Goal: Feedback & Contribution: Contribute content

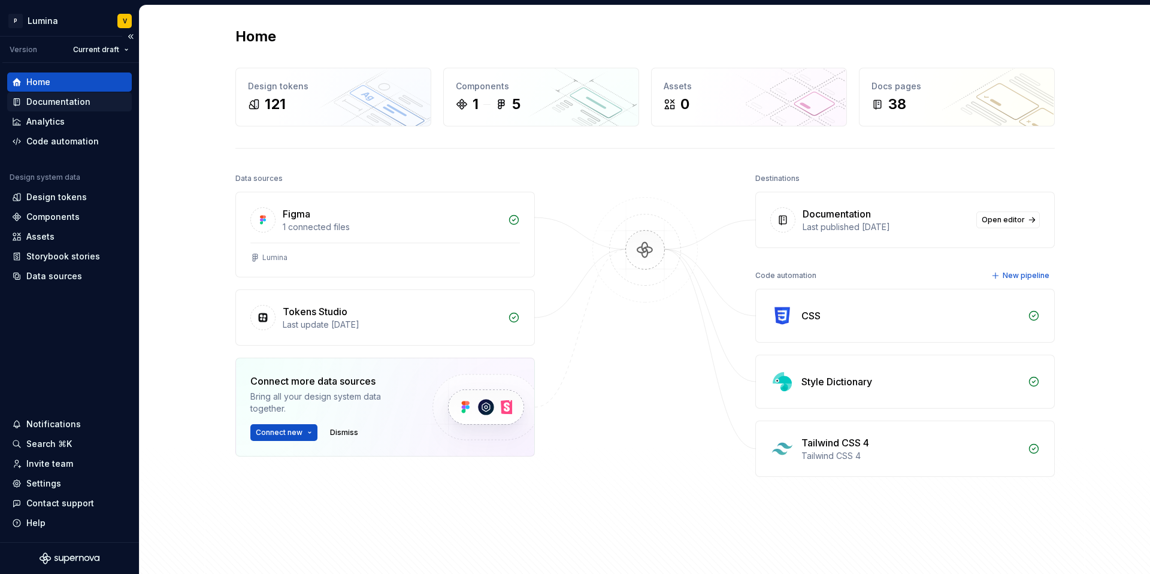
click at [61, 100] on div "Documentation" at bounding box center [58, 102] width 64 height 12
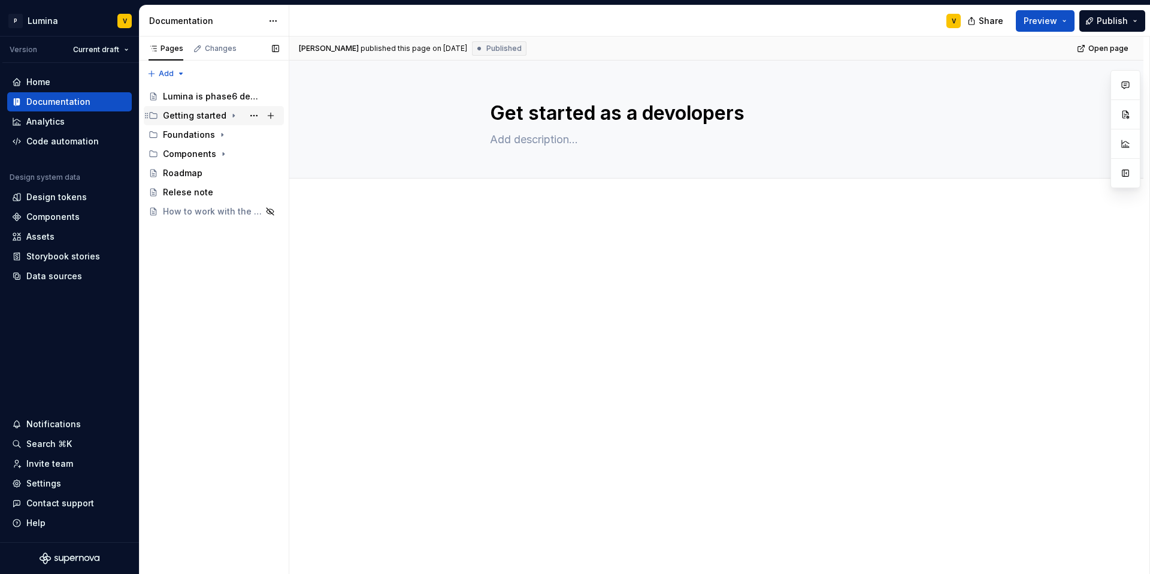
click at [199, 117] on div "Getting started" at bounding box center [194, 116] width 63 height 12
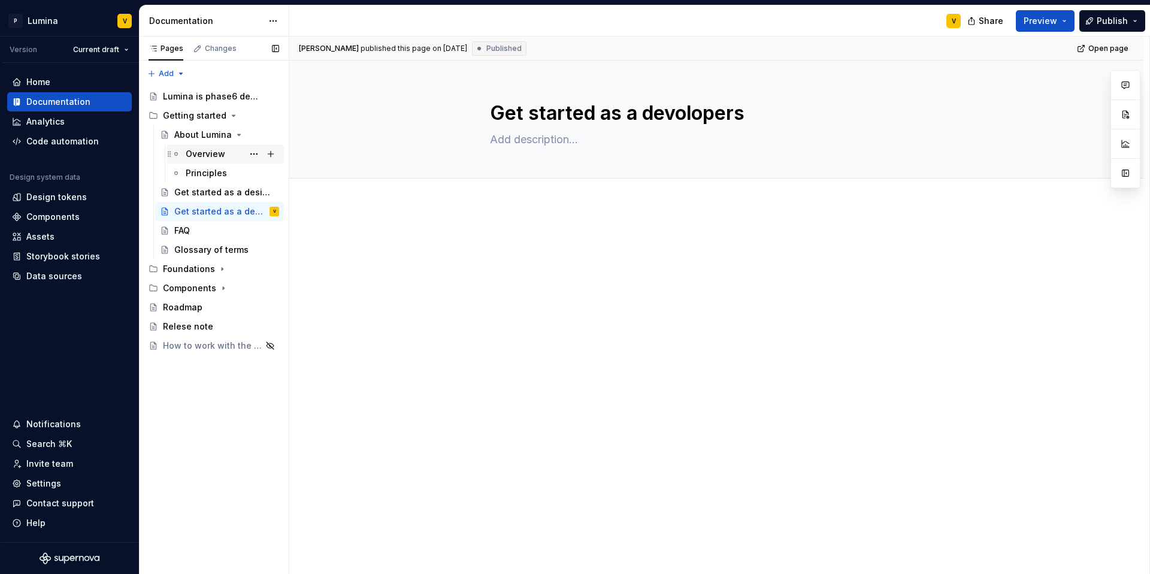
click at [201, 153] on div "Overview" at bounding box center [206, 154] width 40 height 12
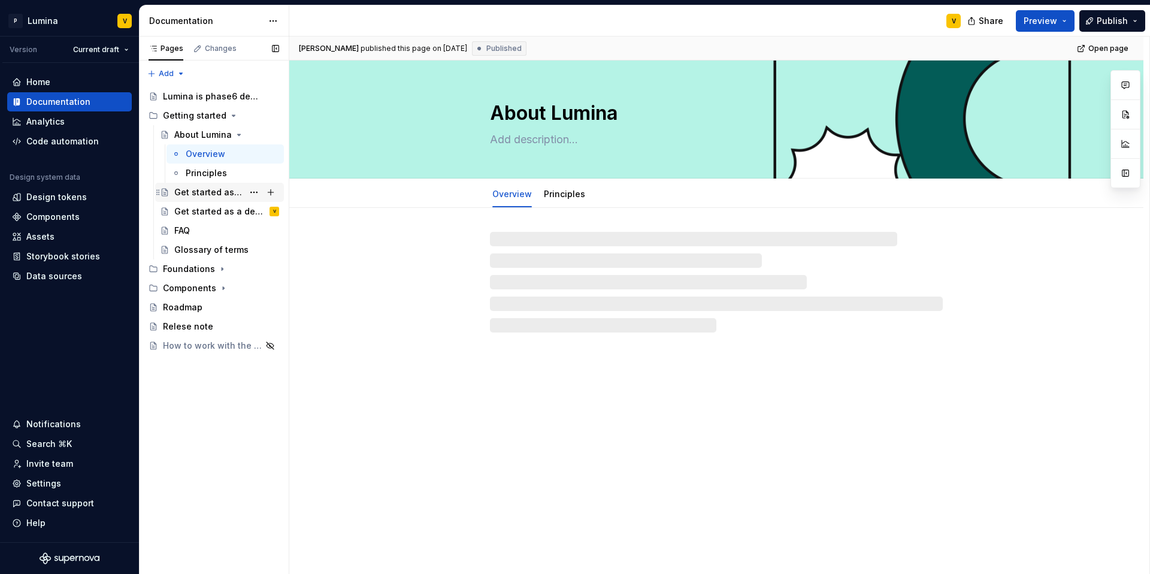
click at [200, 188] on div "Get started as a designer" at bounding box center [208, 192] width 69 height 12
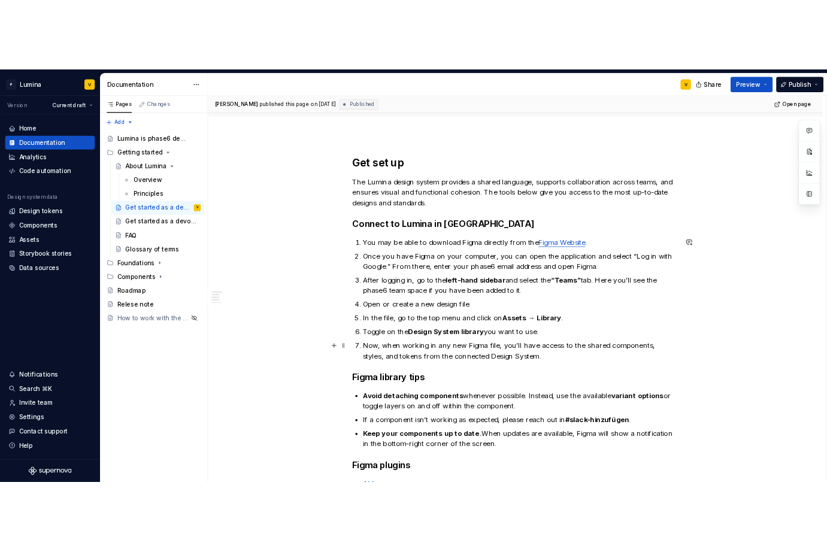
scroll to position [420, 0]
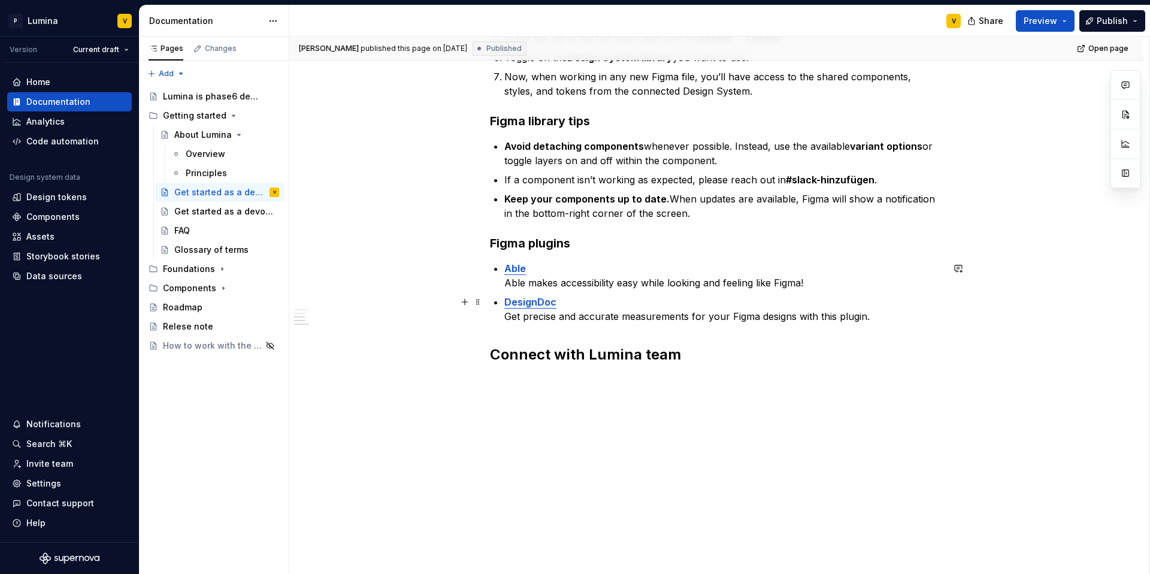
type textarea "*"
click at [884, 315] on p "DesignDoc Get precise and accurate measurements for your Figma designs with thi…" at bounding box center [723, 309] width 438 height 29
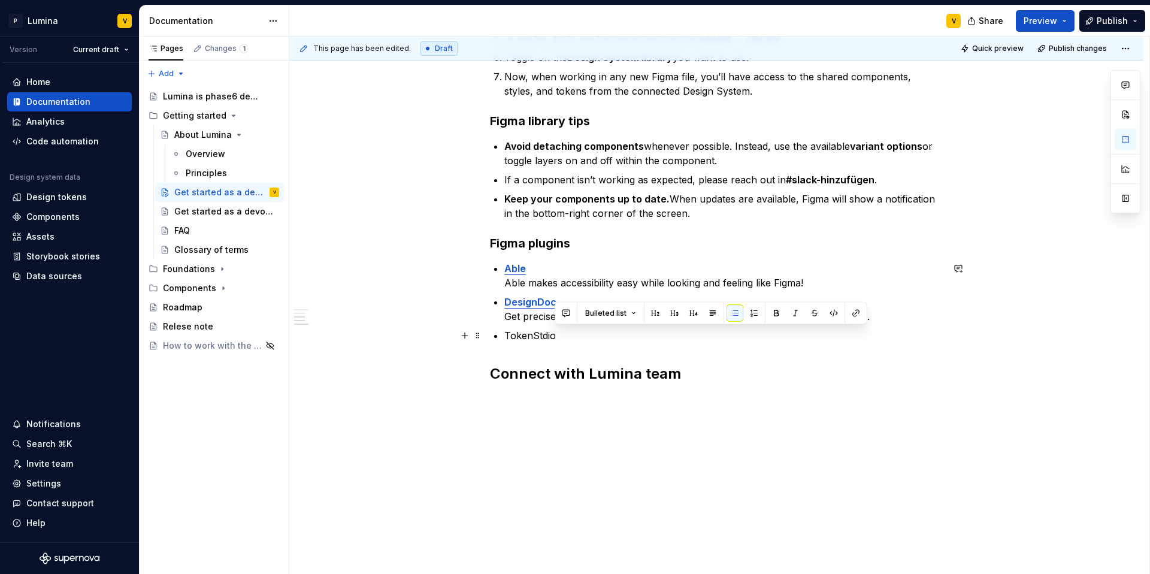
drag, startPoint x: 552, startPoint y: 337, endPoint x: 544, endPoint y: 334, distance: 7.6
click at [544, 334] on p "TokenStdio" at bounding box center [723, 335] width 438 height 14
click at [556, 335] on p "TokenStdio" at bounding box center [723, 335] width 438 height 14
click at [533, 335] on p "TokenStdio" at bounding box center [723, 335] width 438 height 14
drag, startPoint x: 561, startPoint y: 333, endPoint x: 533, endPoint y: 337, distance: 28.4
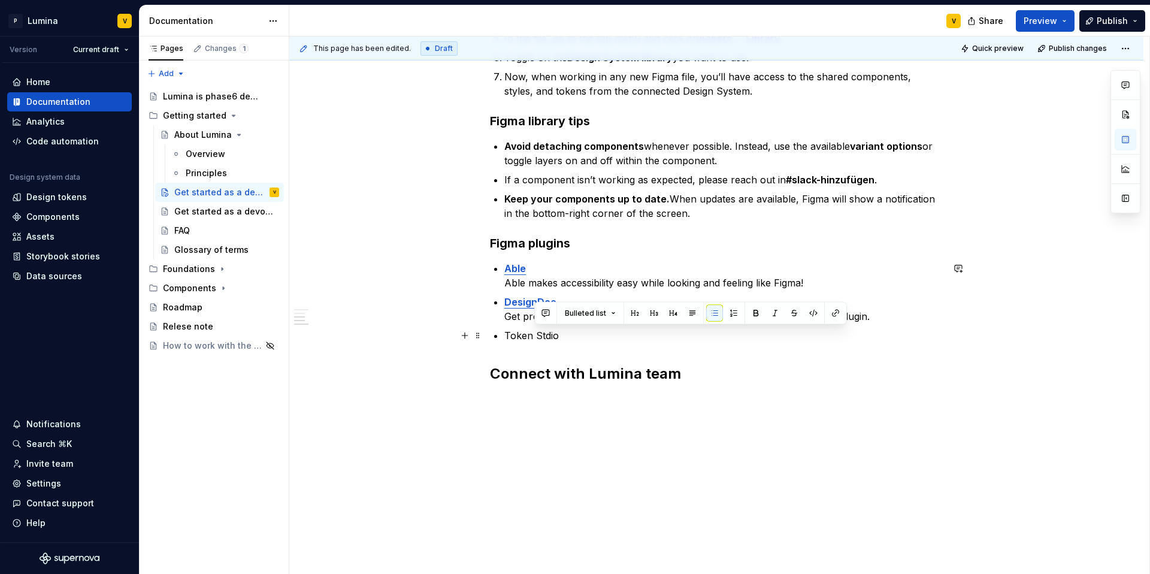
click at [533, 337] on p "Token Stdio" at bounding box center [723, 335] width 438 height 14
click at [574, 330] on p "Token Studio" at bounding box center [723, 335] width 438 height 14
drag, startPoint x: 568, startPoint y: 335, endPoint x: 499, endPoint y: 336, distance: 68.9
click at [504, 336] on li "Token Studio" at bounding box center [723, 335] width 438 height 14
click at [565, 341] on p "Token Studio" at bounding box center [723, 335] width 438 height 14
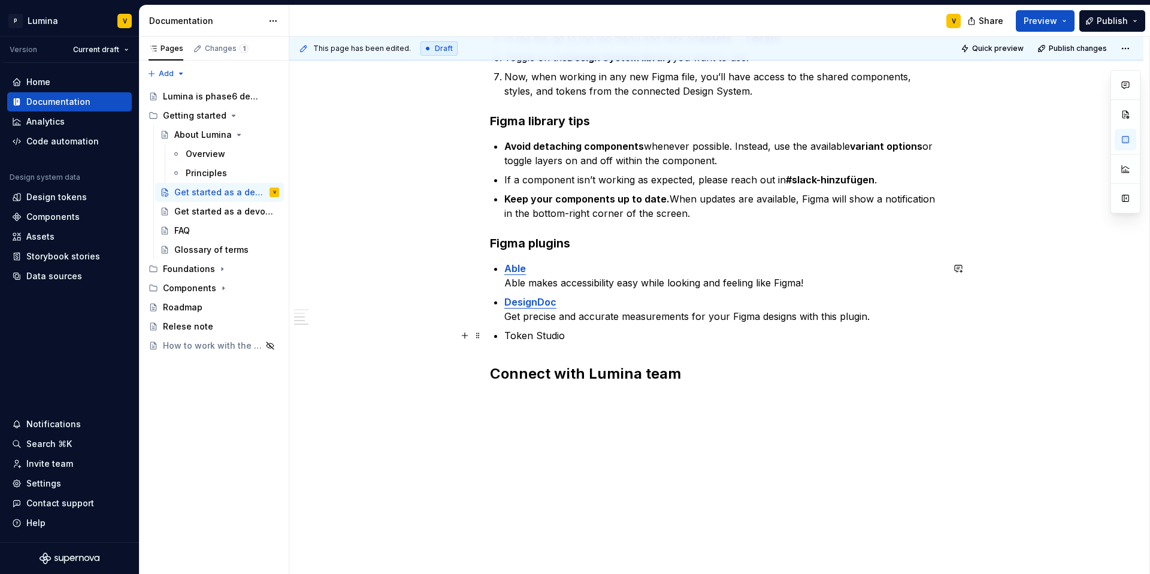
click at [532, 334] on p "Token Studio" at bounding box center [723, 335] width 438 height 14
click at [541, 334] on p "Token Studio" at bounding box center [723, 335] width 438 height 14
click at [535, 333] on p "Token Studio" at bounding box center [723, 335] width 438 height 14
drag, startPoint x: 552, startPoint y: 334, endPoint x: 509, endPoint y: 337, distance: 43.8
click at [509, 337] on p "TokenStudio" at bounding box center [723, 335] width 438 height 14
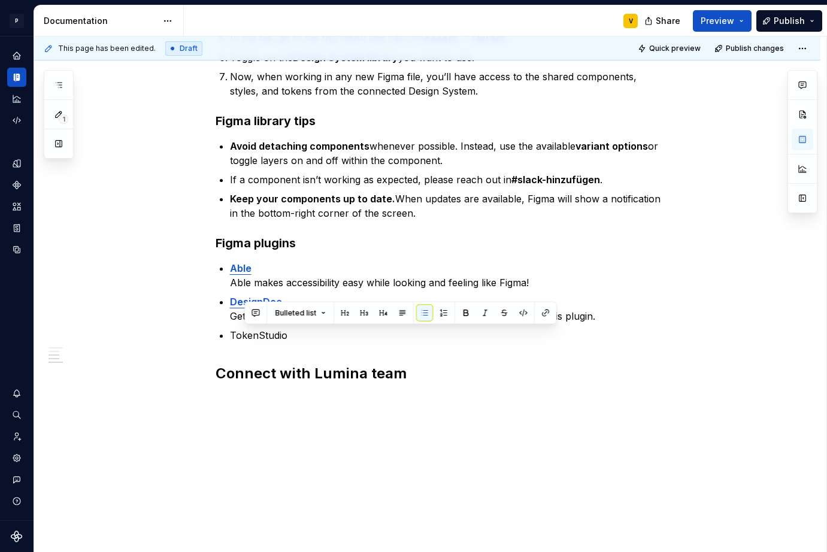
type textarea "*"
click at [292, 337] on p "TokenStudio" at bounding box center [449, 335] width 438 height 14
drag, startPoint x: 288, startPoint y: 337, endPoint x: 231, endPoint y: 338, distance: 56.3
click at [231, 338] on p "TokenStudio" at bounding box center [449, 335] width 438 height 14
click at [532, 313] on button "button" at bounding box center [530, 313] width 17 height 17
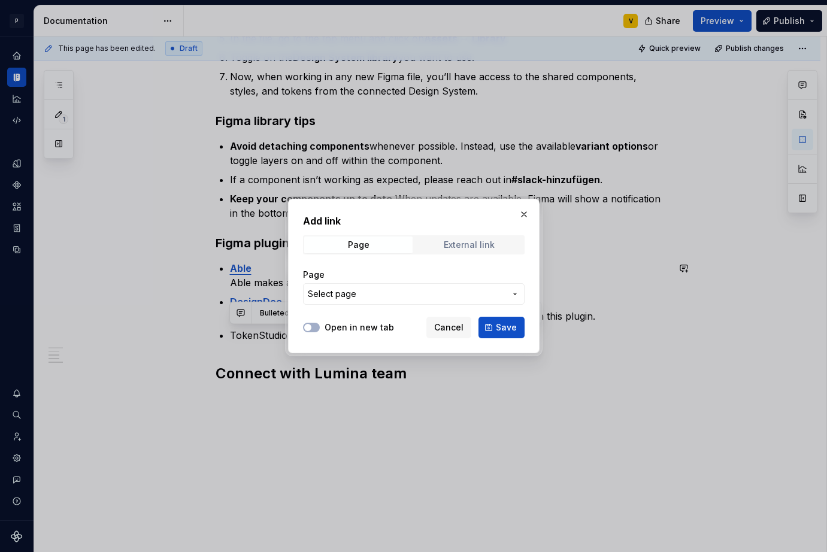
drag, startPoint x: 449, startPoint y: 236, endPoint x: 436, endPoint y: 244, distance: 15.1
click at [448, 236] on div "Page External link" at bounding box center [414, 244] width 222 height 19
click at [435, 247] on span "External link" at bounding box center [469, 245] width 108 height 17
click at [374, 290] on input "URL" at bounding box center [414, 294] width 222 height 22
paste input "[URL][DOMAIN_NAME]"
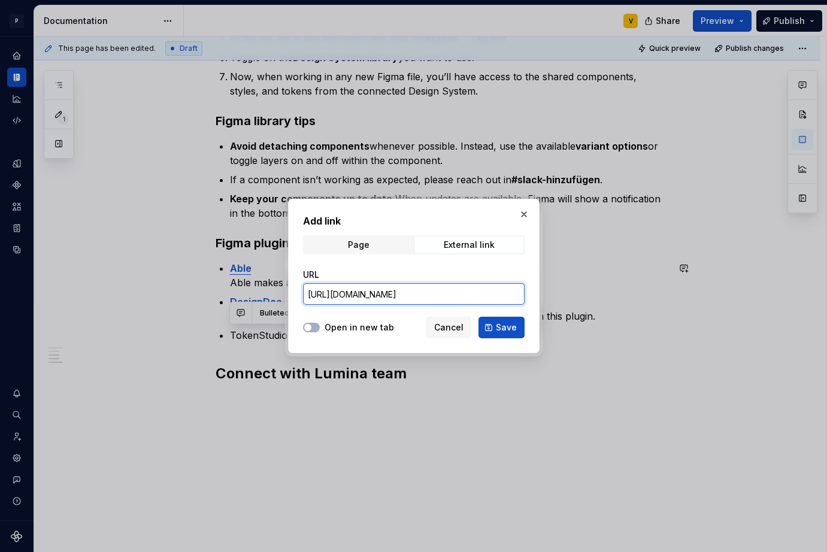
scroll to position [0, 43]
type input "[URL][DOMAIN_NAME]"
click at [319, 329] on button "Open in new tab" at bounding box center [311, 328] width 17 height 10
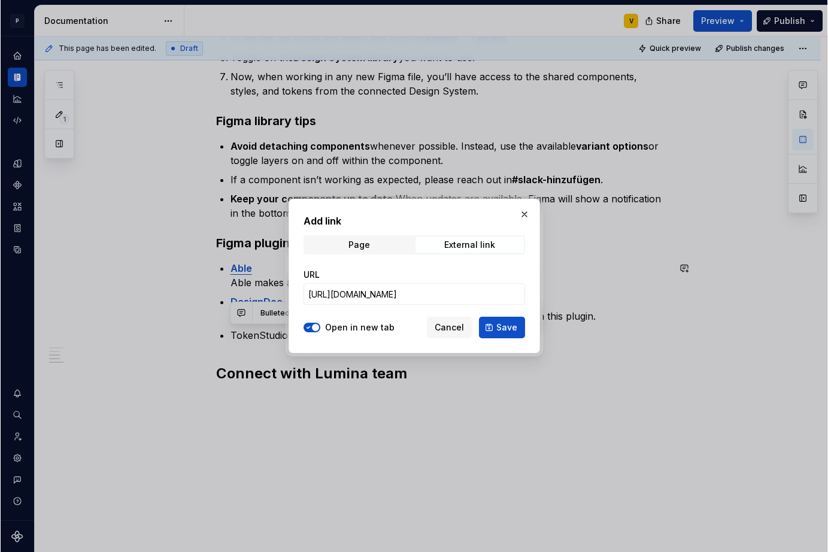
scroll to position [0, 0]
click at [504, 329] on span "Save" at bounding box center [506, 328] width 21 height 12
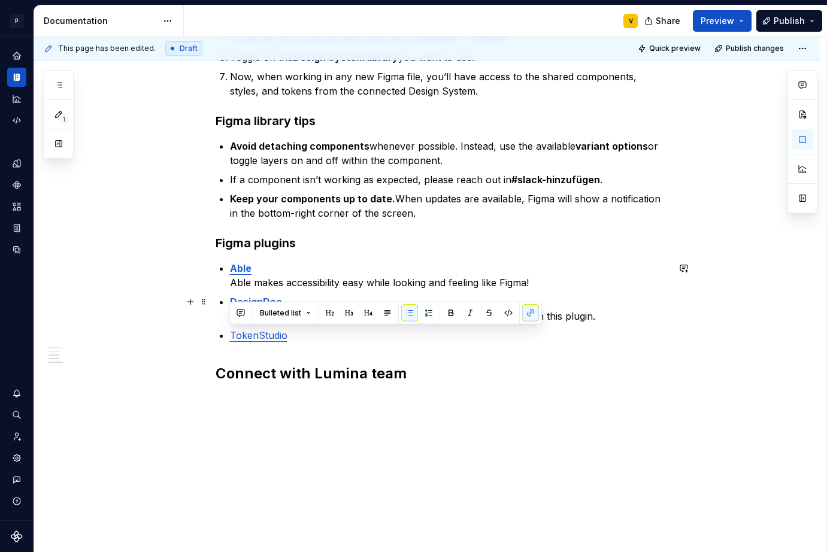
click at [199, 291] on div "Get set up The Lumina design system provides a shared language, supports collab…" at bounding box center [427, 185] width 786 height 803
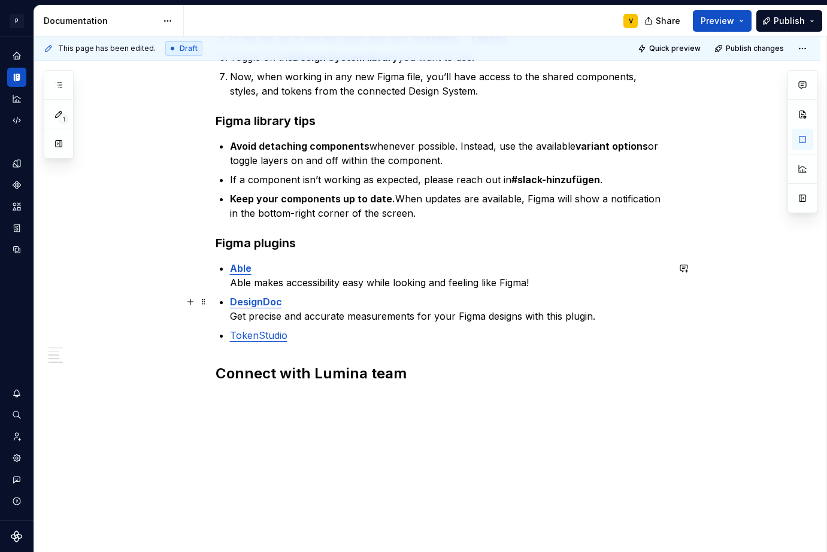
click at [265, 298] on strong "DesignDoc" at bounding box center [256, 302] width 52 height 12
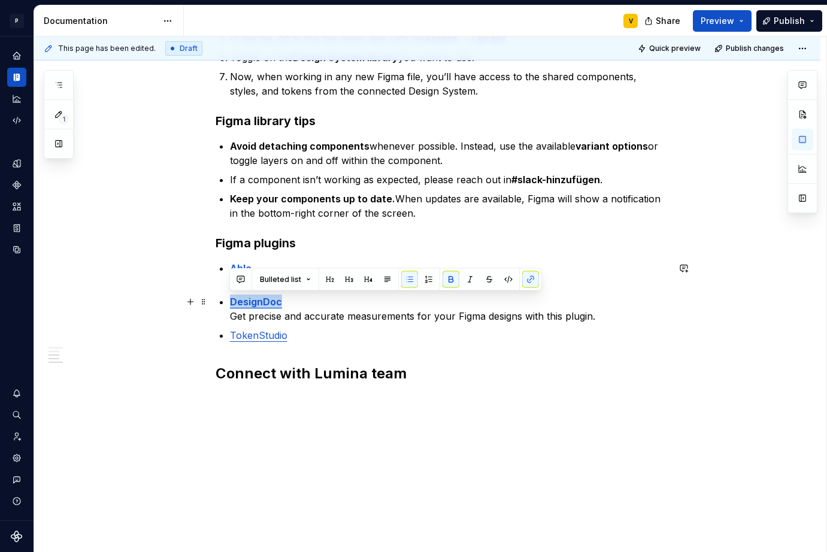
drag, startPoint x: 290, startPoint y: 303, endPoint x: 219, endPoint y: 299, distance: 72.0
click at [219, 299] on div "Get set up The Lumina design system provides a shared language, supports collab…" at bounding box center [442, 110] width 453 height 594
click at [526, 279] on button "button" at bounding box center [530, 279] width 17 height 17
click at [323, 325] on ul "Able Able makes accessibility easy while looking and feeling like Figma! Design…" at bounding box center [449, 301] width 438 height 81
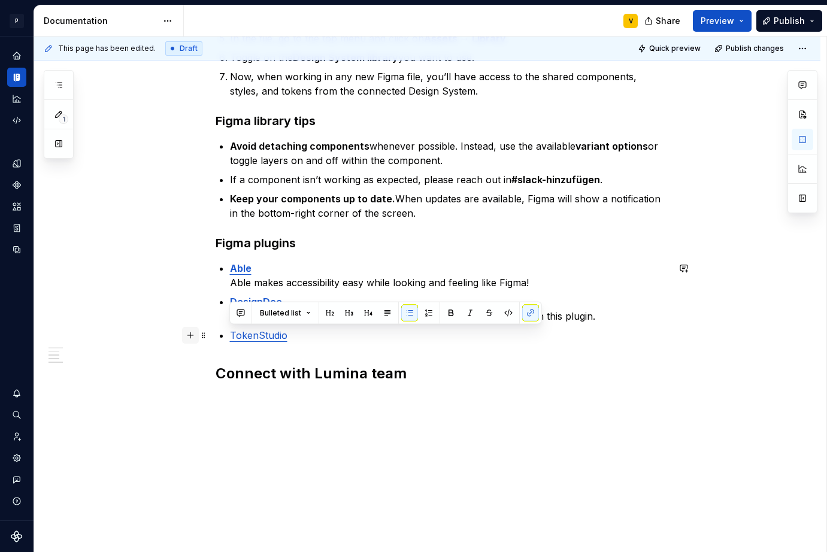
drag, startPoint x: 289, startPoint y: 334, endPoint x: 198, endPoint y: 334, distance: 91.0
click at [216, 334] on div "Get set up The Lumina design system provides a shared language, supports collab…" at bounding box center [442, 117] width 453 height 609
click at [447, 315] on button "button" at bounding box center [451, 313] width 17 height 17
click at [290, 335] on strong "TokenStudio" at bounding box center [260, 335] width 60 height 12
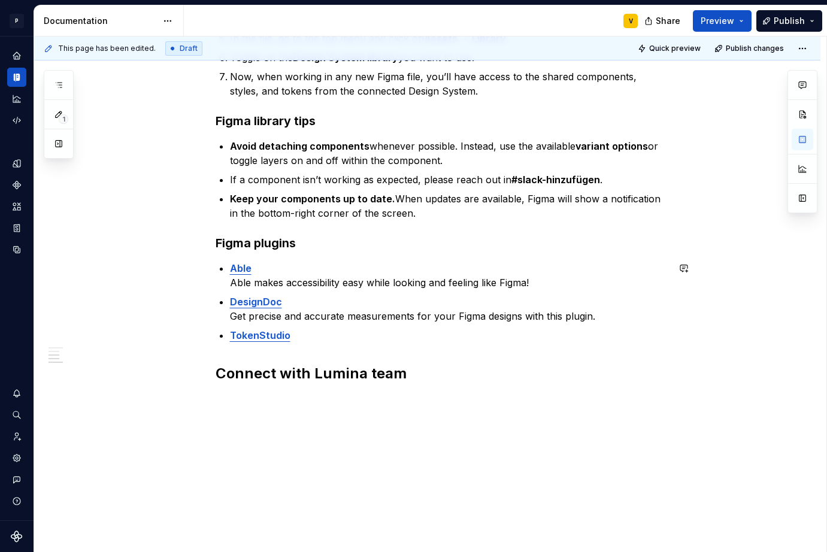
click at [312, 339] on p "TokenStudio" at bounding box center [449, 335] width 438 height 14
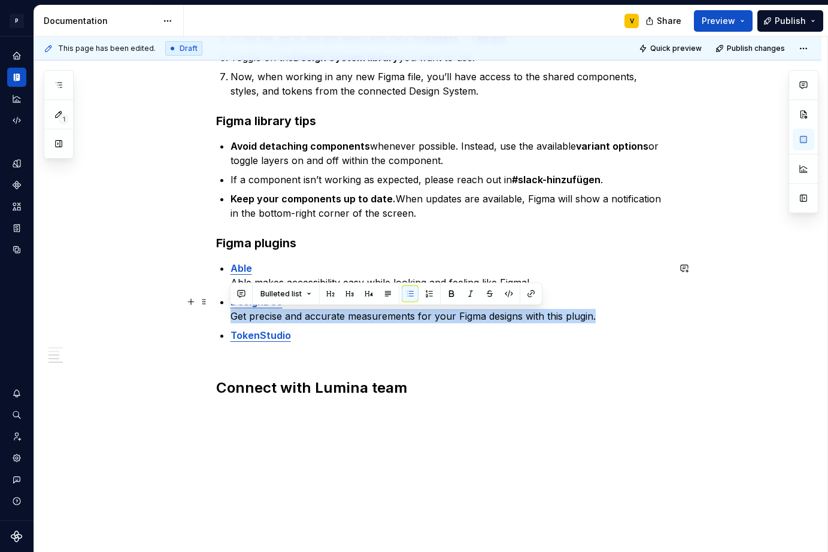
drag, startPoint x: 231, startPoint y: 314, endPoint x: 598, endPoint y: 313, distance: 367.8
click at [598, 313] on p "DesignDoc Get precise and accurate measurements for your Figma designs with thi…" at bounding box center [450, 309] width 438 height 29
copy p "Get precise and accurate measurements for your Figma designs with this plugin."
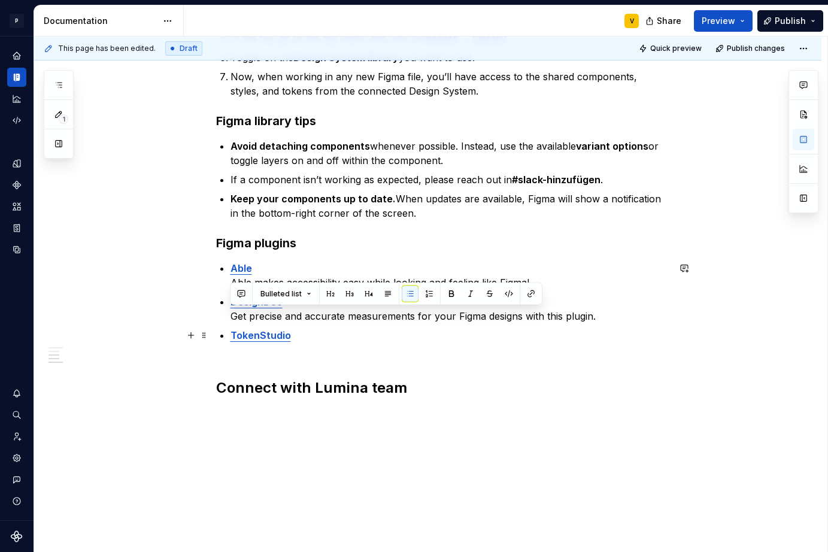
click at [286, 331] on strong "TokenStudio" at bounding box center [261, 335] width 60 height 12
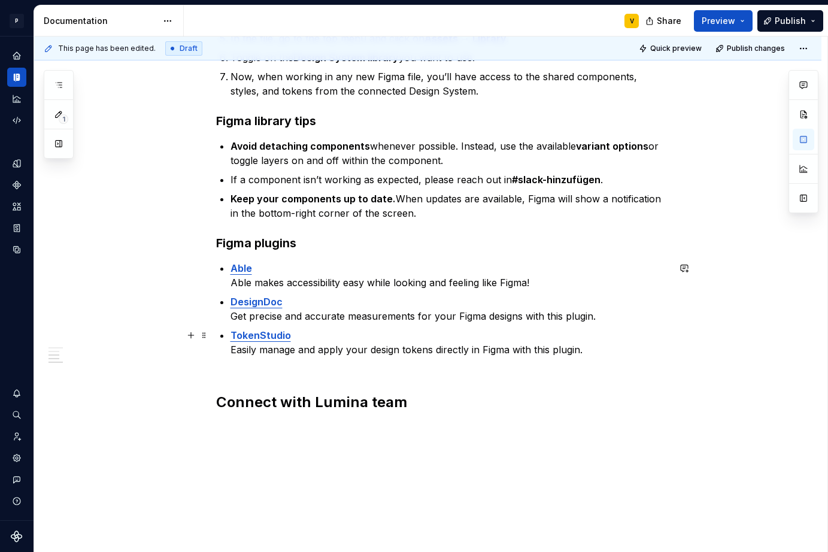
click at [525, 365] on p "TokenStudio Easily manage and apply your design tokens directly in Figma with t…" at bounding box center [450, 349] width 438 height 43
click at [607, 343] on p "TokenStudio Easily manage and apply your design tokens directly in Figma with t…" at bounding box center [450, 349] width 438 height 43
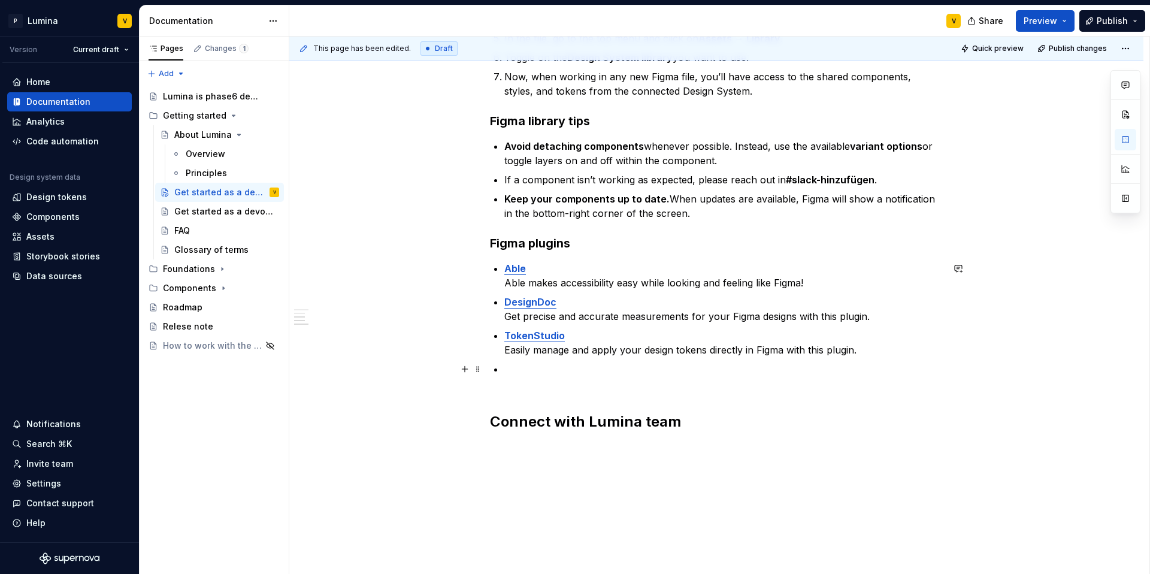
click at [546, 373] on p at bounding box center [723, 376] width 438 height 29
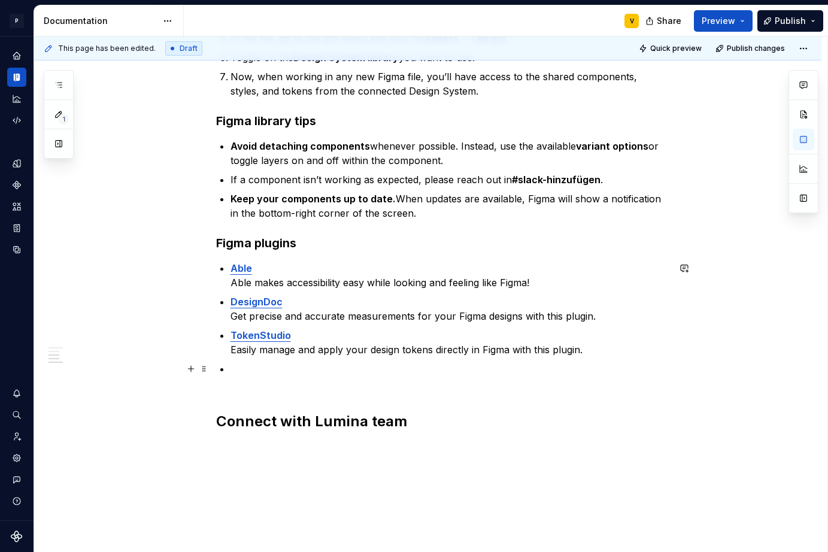
click at [238, 371] on p at bounding box center [450, 376] width 438 height 29
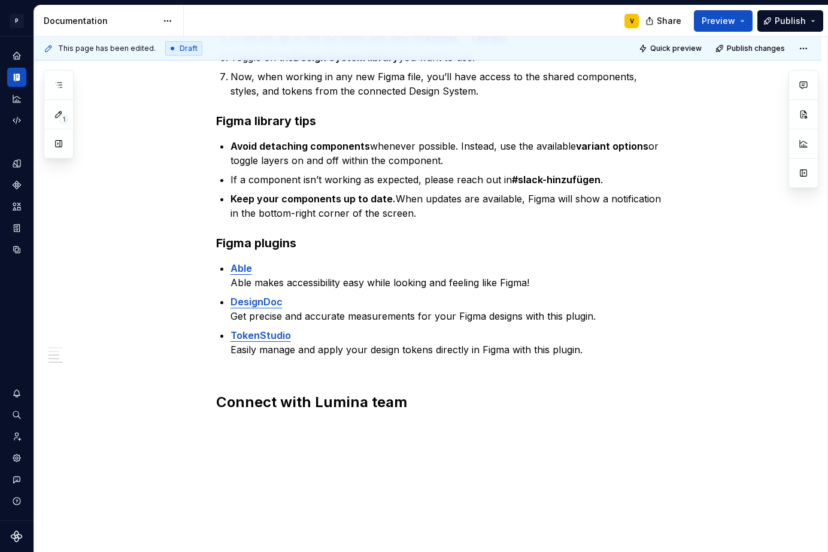
type textarea "*"
click at [588, 351] on p "TokenStudio Easily manage and apply your design tokens directly in Figma with t…" at bounding box center [450, 349] width 438 height 43
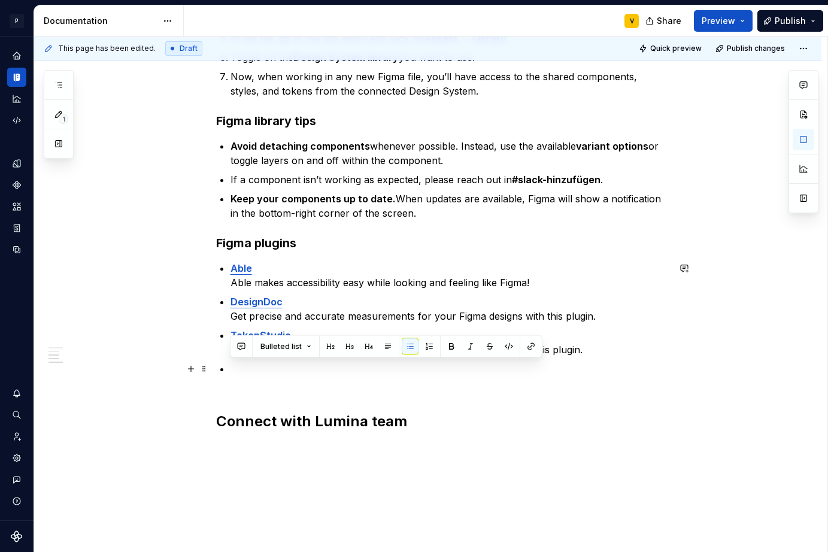
click at [243, 374] on p at bounding box center [450, 376] width 438 height 29
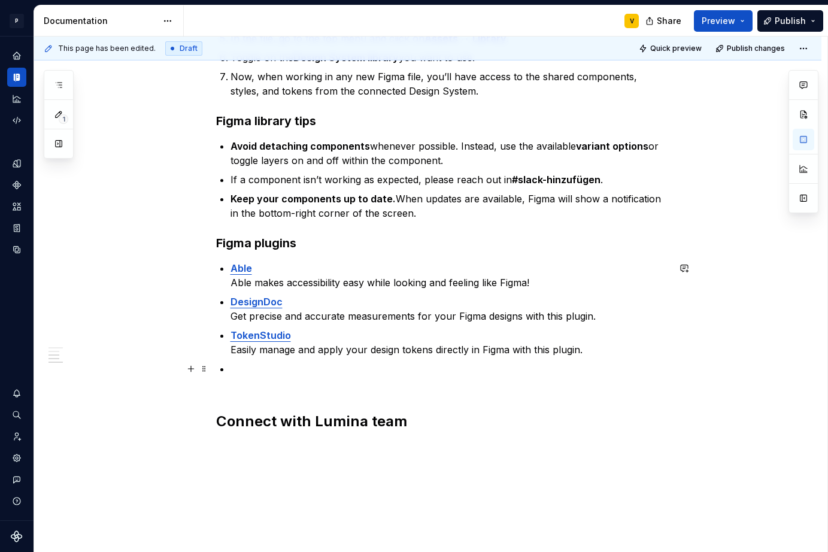
click at [237, 370] on p at bounding box center [450, 376] width 438 height 29
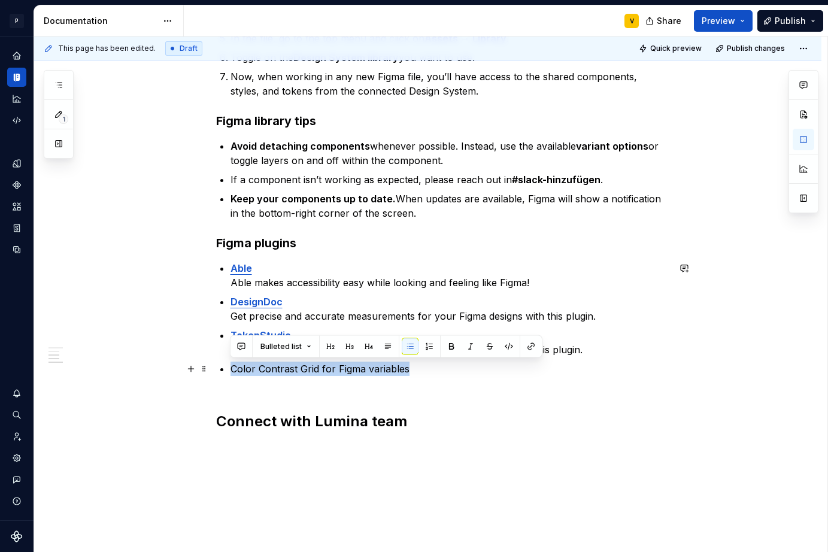
drag, startPoint x: 422, startPoint y: 373, endPoint x: 224, endPoint y: 369, distance: 197.7
click at [231, 369] on li "Color Contrast Grid for Figma variables" at bounding box center [450, 376] width 438 height 29
click at [529, 344] on button "button" at bounding box center [531, 346] width 17 height 17
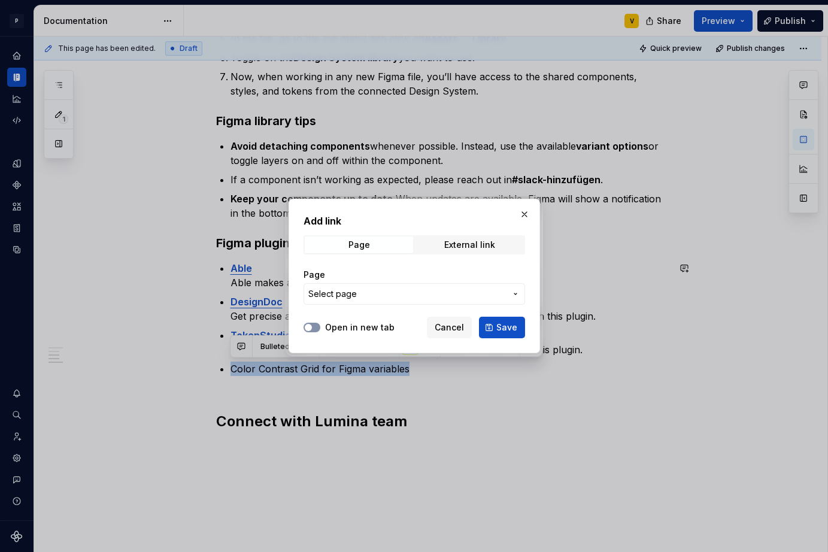
click at [319, 329] on button "Open in new tab" at bounding box center [312, 328] width 17 height 10
click at [456, 247] on div "External link" at bounding box center [469, 245] width 51 height 10
click at [380, 301] on input "URL" at bounding box center [415, 294] width 222 height 22
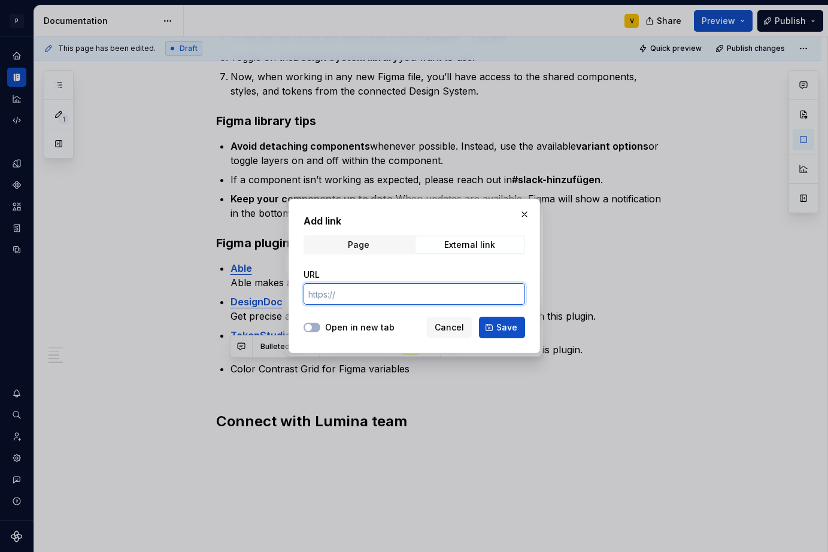
click at [347, 292] on input "URL" at bounding box center [415, 294] width 222 height 22
paste input "[URL][DOMAIN_NAME]"
type input "[URL][DOMAIN_NAME]"
click at [311, 331] on icon "button" at bounding box center [309, 327] width 10 height 7
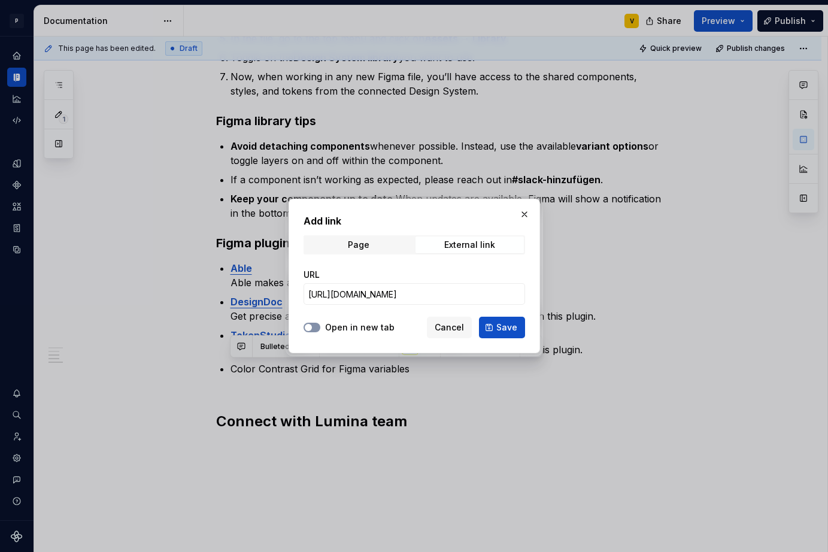
scroll to position [0, 0]
click at [505, 330] on span "Save" at bounding box center [507, 328] width 21 height 12
type textarea "*"
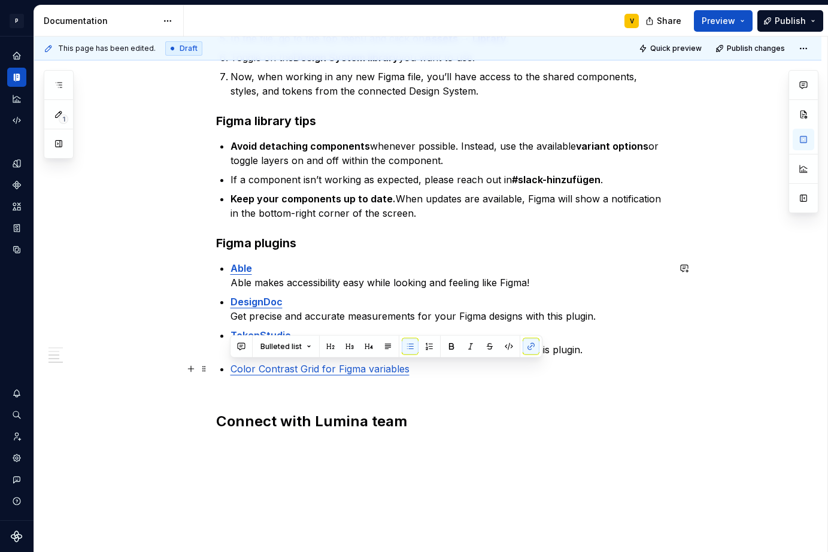
click at [423, 371] on p "Color Contrast Grid for Figma variables" at bounding box center [450, 376] width 438 height 29
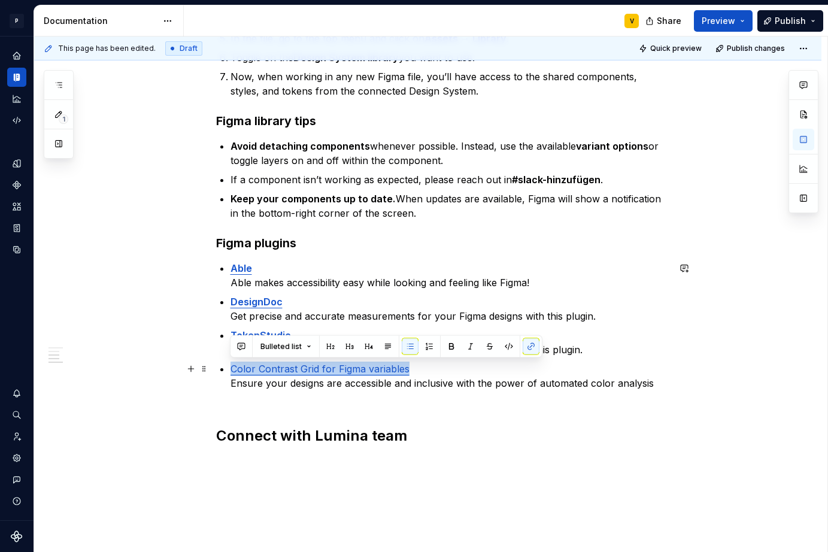
drag, startPoint x: 411, startPoint y: 369, endPoint x: 220, endPoint y: 365, distance: 191.7
click at [220, 365] on div "Get set up The Lumina design system provides a shared language, supports collab…" at bounding box center [442, 141] width 453 height 656
click at [450, 343] on button "button" at bounding box center [451, 346] width 17 height 17
click at [658, 383] on p "Color Contrast Grid for Figma variables Ensure your designs are accessible and …" at bounding box center [450, 383] width 438 height 43
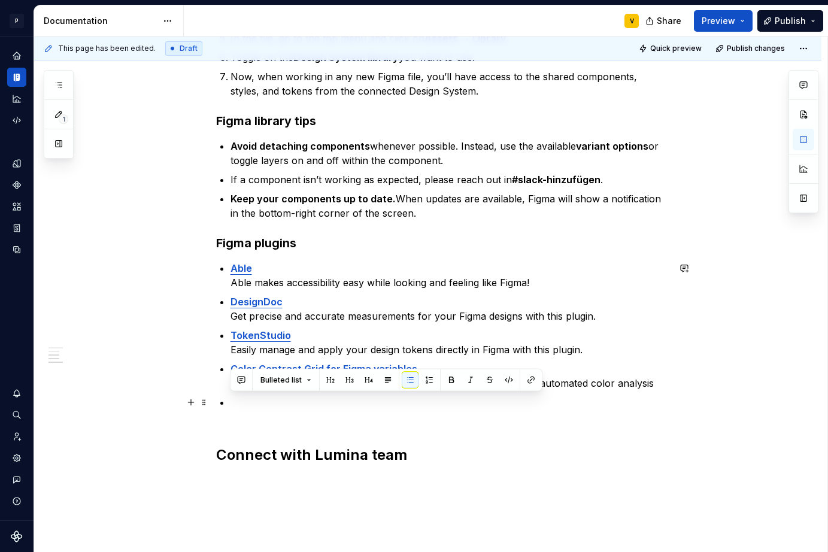
click at [227, 404] on div "Get set up The Lumina design system provides a shared language, supports collab…" at bounding box center [442, 151] width 453 height 676
click at [231, 403] on p at bounding box center [450, 409] width 438 height 29
click at [237, 405] on p at bounding box center [450, 409] width 438 height 29
click at [234, 400] on p at bounding box center [450, 409] width 438 height 29
click at [238, 402] on p at bounding box center [450, 409] width 438 height 29
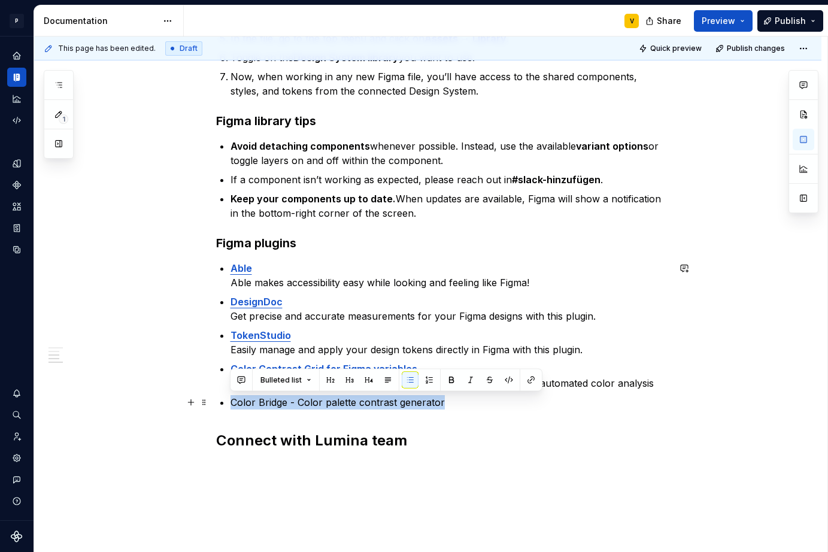
drag, startPoint x: 485, startPoint y: 404, endPoint x: 226, endPoint y: 402, distance: 258.8
click at [226, 402] on div "Get set up The Lumina design system provides a shared language, supports collab…" at bounding box center [442, 143] width 453 height 661
click at [528, 380] on button "button" at bounding box center [531, 380] width 17 height 17
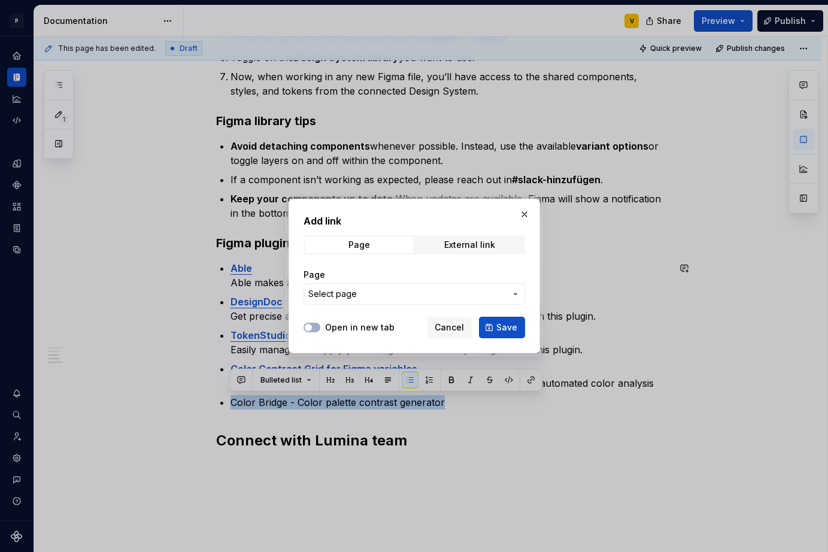
drag, startPoint x: 486, startPoint y: 249, endPoint x: 458, endPoint y: 258, distance: 29.6
click at [486, 249] on div "External link" at bounding box center [469, 245] width 51 height 10
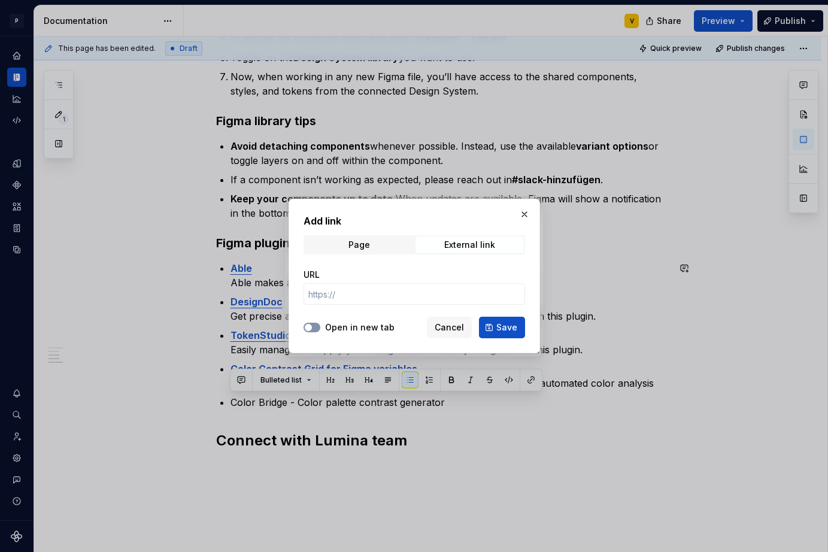
click at [317, 332] on div at bounding box center [312, 328] width 17 height 12
click at [313, 327] on icon "button" at bounding box center [309, 327] width 10 height 7
click at [327, 292] on input "URL" at bounding box center [415, 294] width 222 height 22
paste input "[URL][DOMAIN_NAME]"
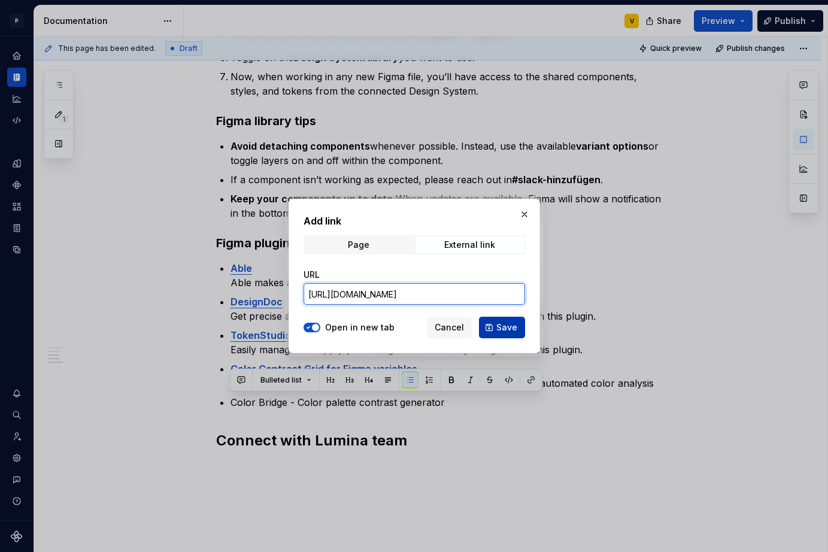
type input "[URL][DOMAIN_NAME]"
click at [509, 328] on span "Save" at bounding box center [507, 328] width 21 height 12
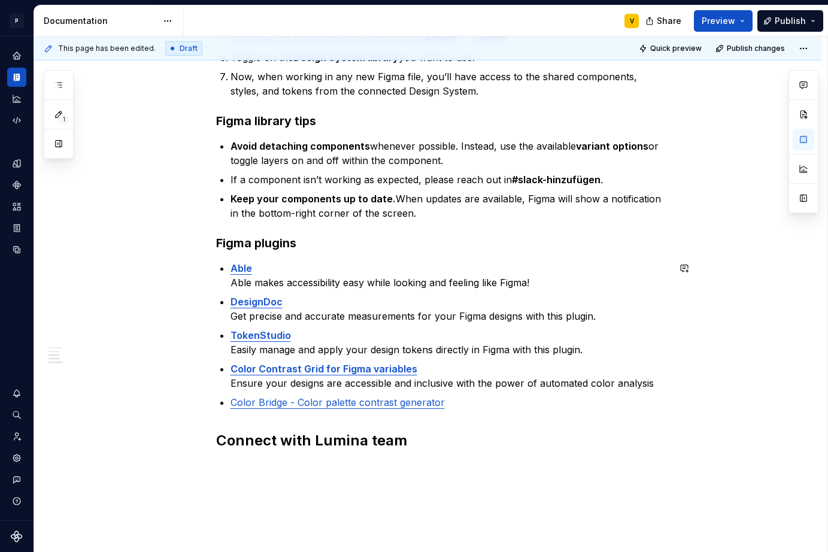
click at [453, 410] on div "Get set up The Lumina design system provides a shared language, supports collab…" at bounding box center [442, 143] width 453 height 661
click at [250, 416] on div "Get set up The Lumina design system provides a shared language, supports collab…" at bounding box center [442, 143] width 453 height 661
click at [457, 404] on p "Color Bridge - Color palette contrast generator" at bounding box center [450, 402] width 438 height 14
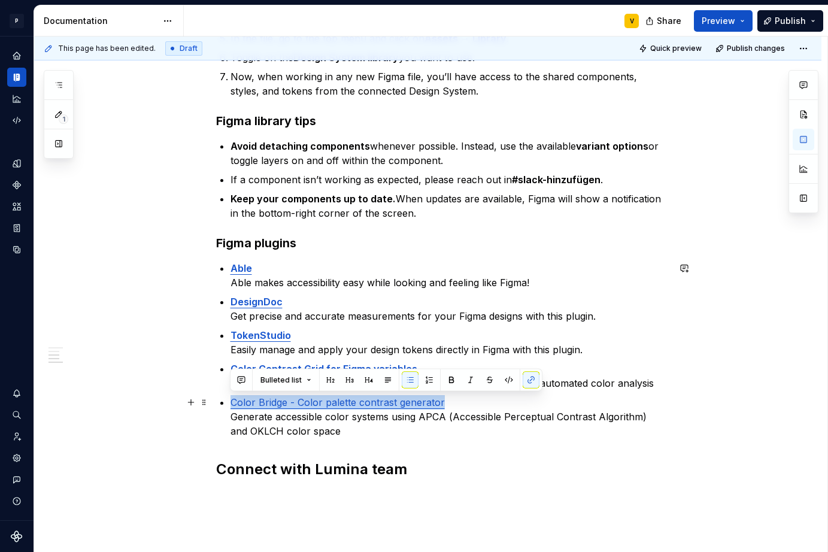
drag, startPoint x: 453, startPoint y: 402, endPoint x: 232, endPoint y: 395, distance: 221.1
click at [232, 395] on p "Color Bridge - Color palette contrast generator Generate accessible color syste…" at bounding box center [450, 416] width 438 height 43
click at [444, 379] on button "button" at bounding box center [451, 380] width 17 height 17
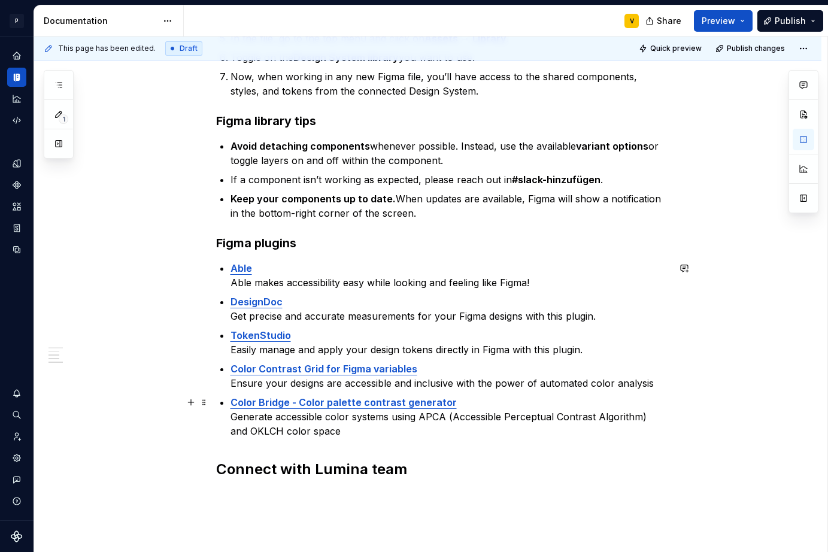
click at [332, 427] on p "Color Bridge - Color palette contrast generator Generate accessible color syste…" at bounding box center [450, 416] width 438 height 43
click at [347, 436] on p "Color Bridge - Color palette contrast generator Generate accessible color syste…" at bounding box center [450, 424] width 438 height 58
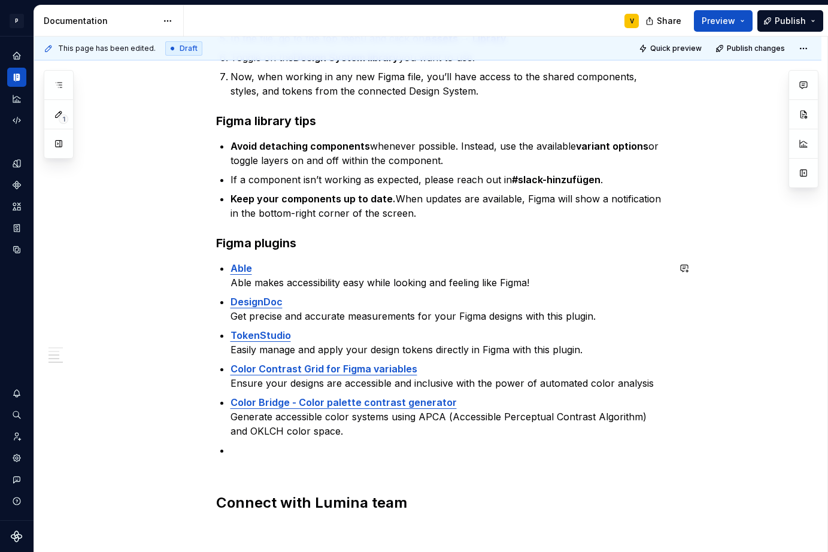
type textarea "*"
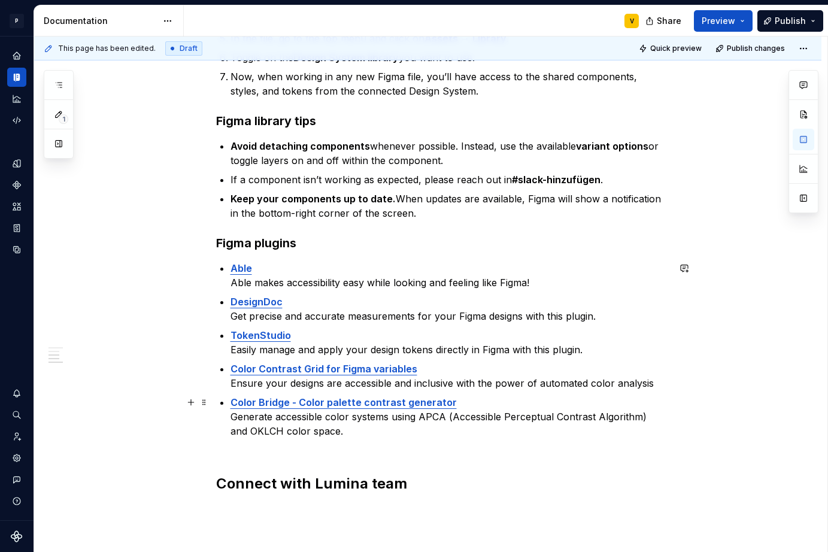
click at [350, 434] on p "Color Bridge - Color palette contrast generator Generate accessible color syste…" at bounding box center [450, 424] width 438 height 58
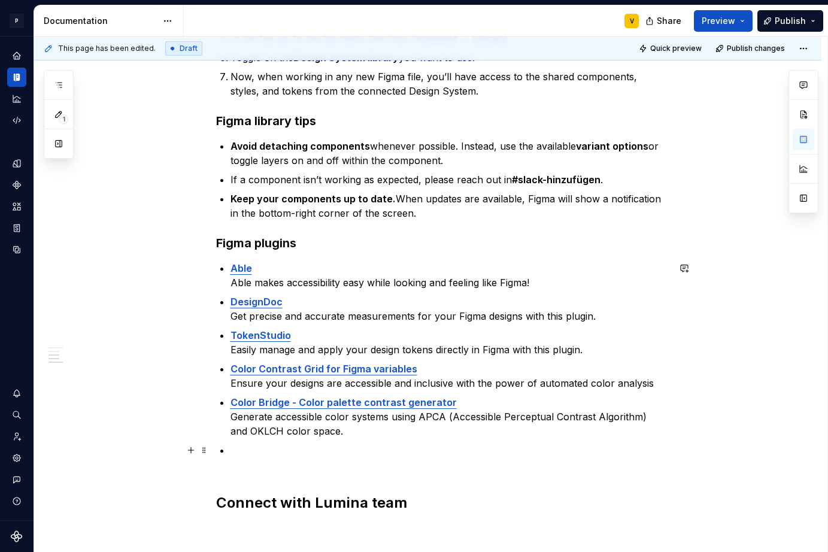
click at [247, 454] on p at bounding box center [450, 457] width 438 height 29
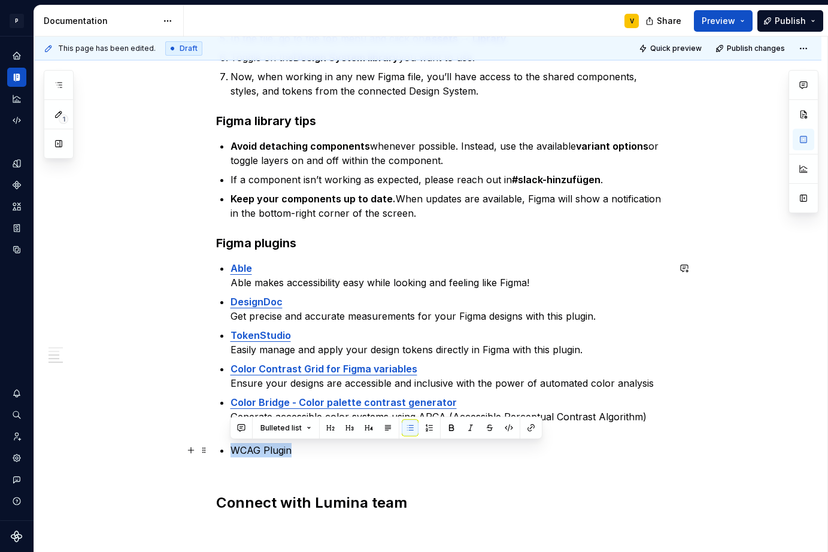
drag, startPoint x: 260, startPoint y: 450, endPoint x: 226, endPoint y: 452, distance: 33.6
click at [226, 452] on div "Get set up The Lumina design system provides a shared language, supports collab…" at bounding box center [442, 175] width 453 height 724
click at [529, 426] on button "button" at bounding box center [531, 428] width 17 height 17
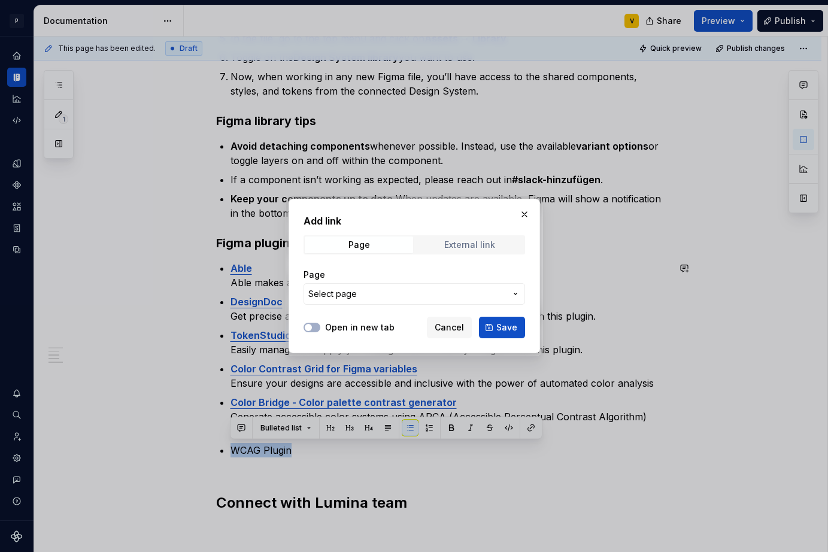
click at [446, 246] on div "External link" at bounding box center [469, 245] width 51 height 10
click at [316, 328] on button "Open in new tab" at bounding box center [312, 328] width 17 height 10
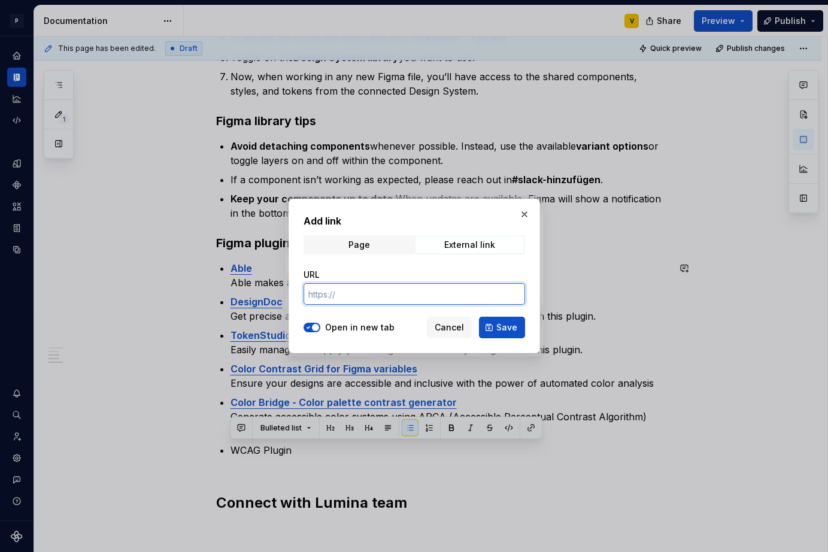
click at [343, 298] on input "URL" at bounding box center [415, 294] width 222 height 22
click at [330, 290] on input "URL" at bounding box center [415, 294] width 222 height 22
paste input "[URL][DOMAIN_NAME]"
type input "[URL][DOMAIN_NAME]"
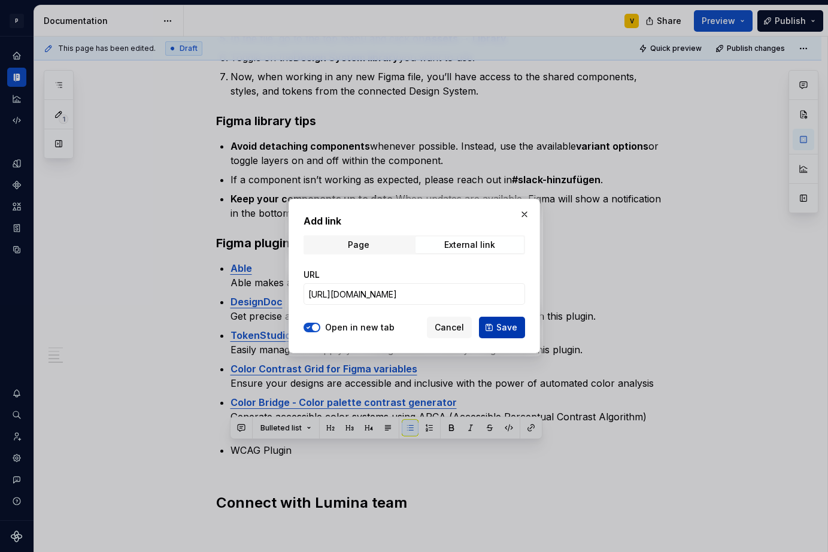
click at [485, 325] on button "Save" at bounding box center [502, 328] width 46 height 22
type textarea "*"
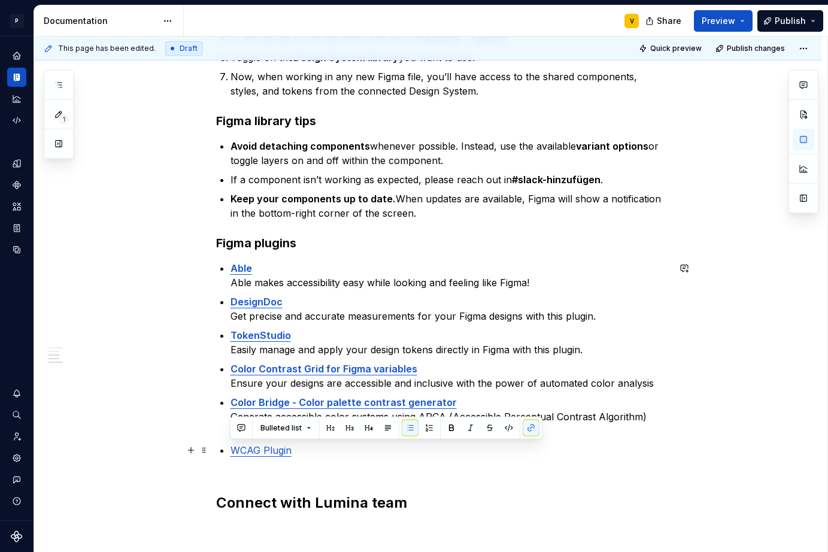
click at [300, 461] on p "WCAG Plugin" at bounding box center [450, 457] width 438 height 29
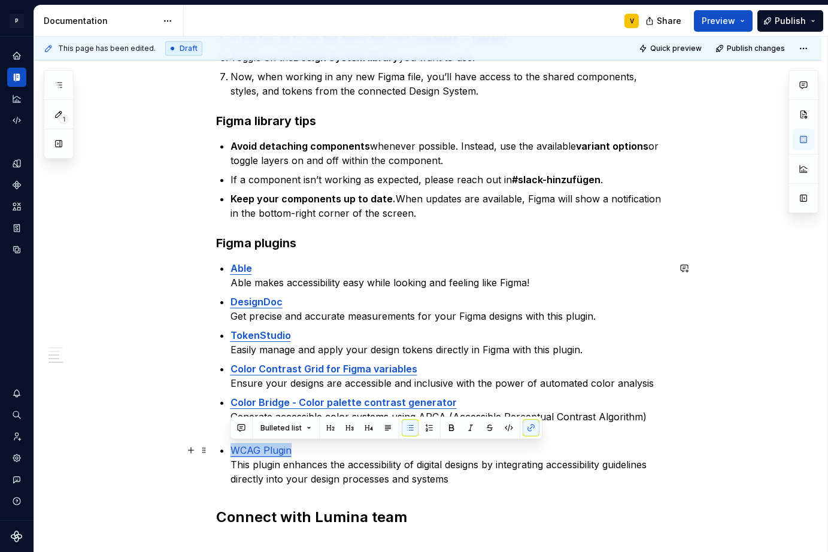
drag, startPoint x: 292, startPoint y: 451, endPoint x: 229, endPoint y: 449, distance: 63.5
click at [231, 450] on li "WCAG Plugin This plugin enhances the accessibility of digital designs by integr…" at bounding box center [450, 464] width 438 height 43
click at [447, 428] on button "button" at bounding box center [451, 428] width 17 height 17
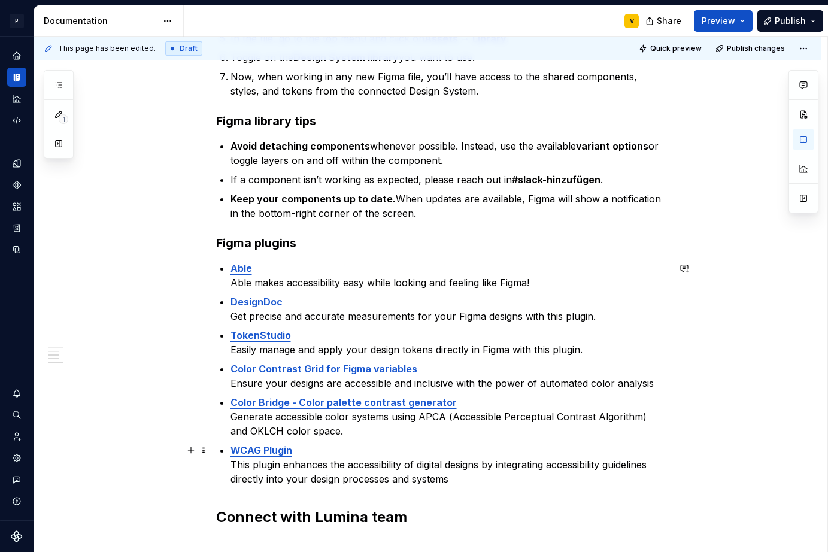
click at [461, 477] on p "WCAG Plugin This plugin enhances the accessibility of digital designs by integr…" at bounding box center [450, 464] width 438 height 43
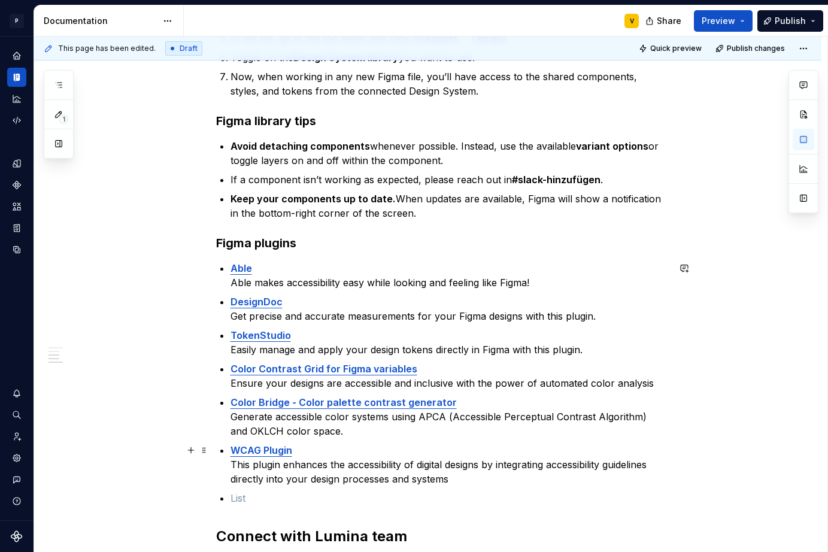
scroll to position [440, 0]
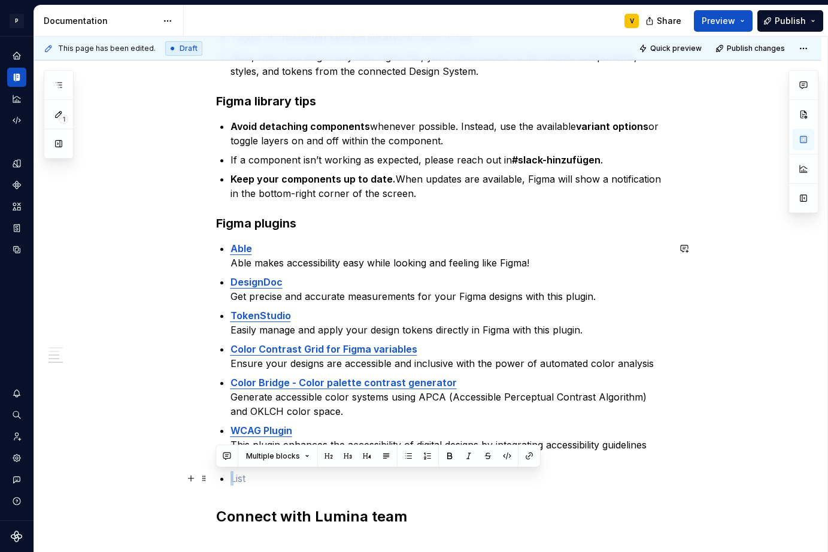
click at [258, 485] on p at bounding box center [450, 478] width 438 height 14
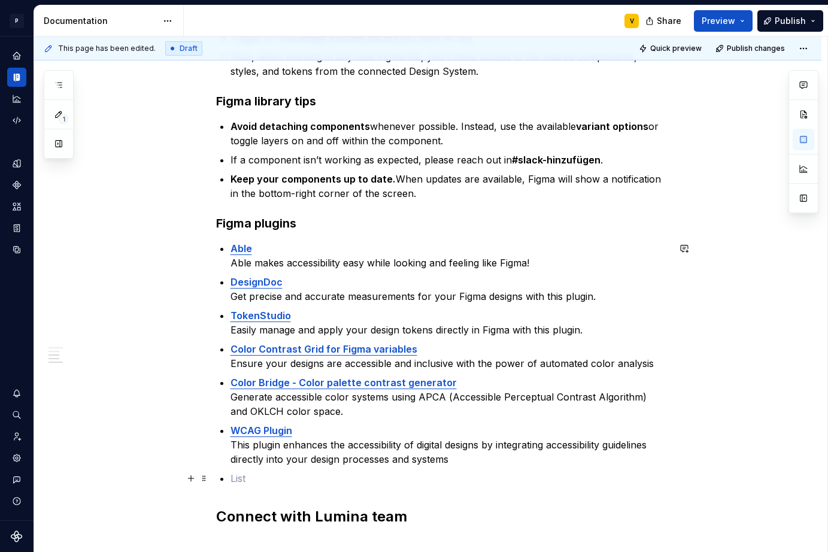
click at [244, 482] on p at bounding box center [450, 478] width 438 height 14
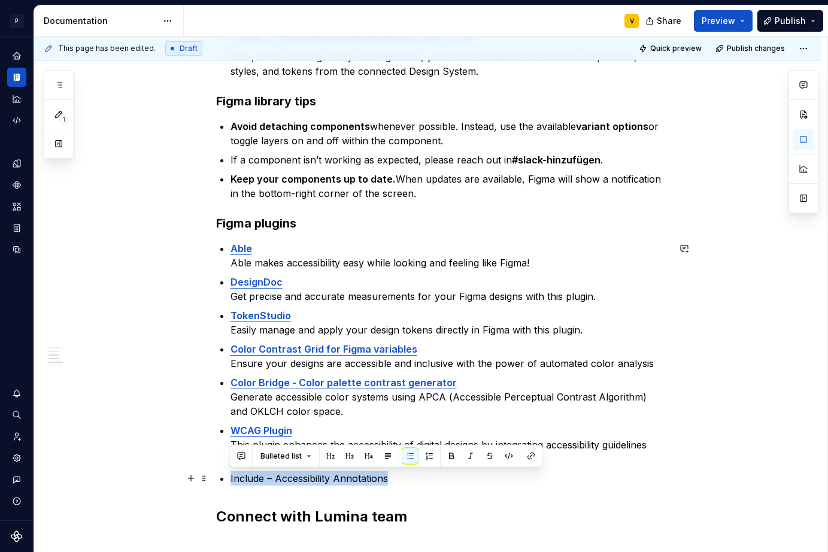
drag, startPoint x: 370, startPoint y: 477, endPoint x: 219, endPoint y: 478, distance: 150.3
click at [219, 478] on div "Get set up The Lumina design system provides a shared language, supports collab…" at bounding box center [442, 171] width 453 height 757
click at [533, 458] on button "button" at bounding box center [531, 456] width 17 height 17
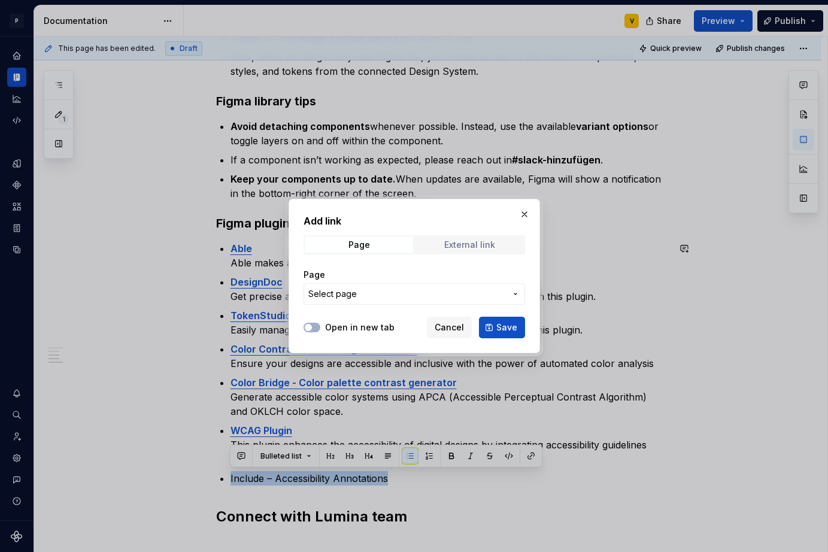
click at [465, 243] on div "External link" at bounding box center [469, 245] width 51 height 10
click at [341, 329] on label "Open in new tab" at bounding box center [359, 328] width 69 height 12
click at [320, 329] on button "Open in new tab" at bounding box center [312, 328] width 17 height 10
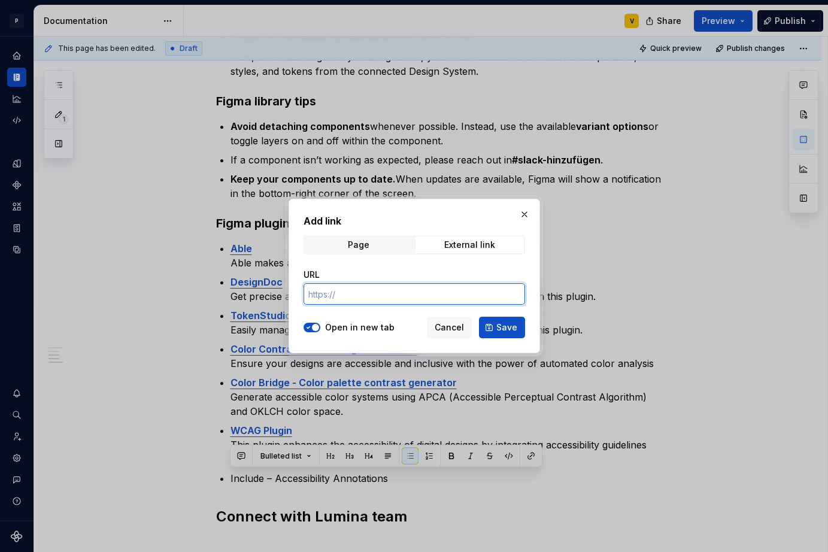
click at [340, 293] on input "URL" at bounding box center [415, 294] width 222 height 22
click at [380, 292] on input "URL" at bounding box center [415, 294] width 222 height 22
paste input "[URL][DOMAIN_NAME]"
type input "[URL][DOMAIN_NAME]"
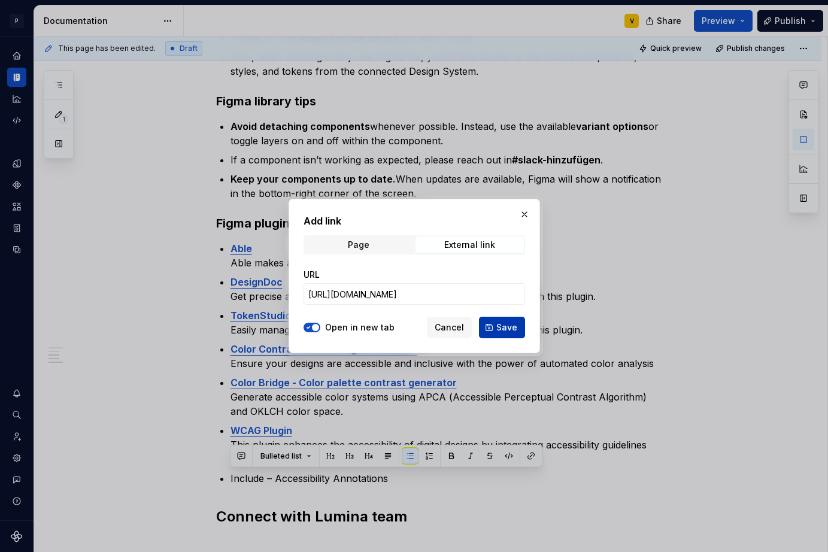
click at [500, 328] on span "Save" at bounding box center [507, 328] width 21 height 12
type textarea "*"
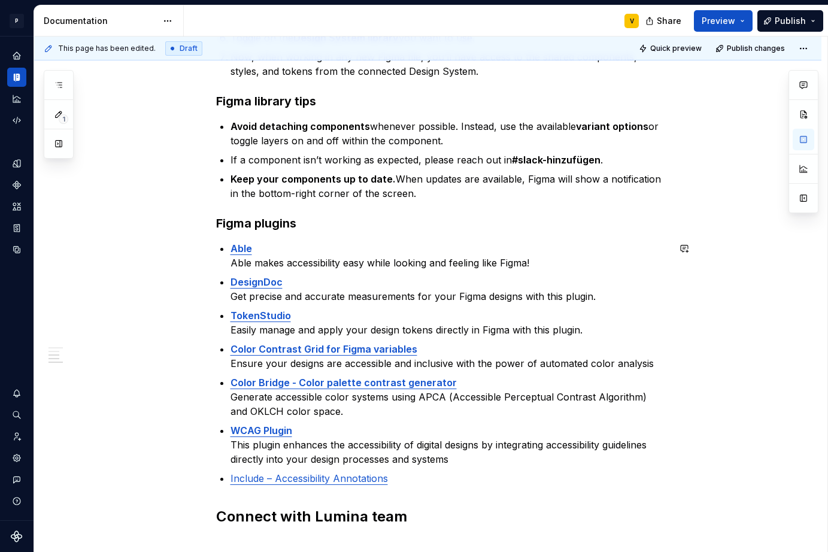
click at [392, 491] on div "Get set up The Lumina design system provides a shared language, supports collab…" at bounding box center [442, 171] width 453 height 757
click at [240, 492] on div "Get set up The Lumina design system provides a shared language, supports collab…" at bounding box center [442, 171] width 453 height 757
click at [441, 487] on div "Get set up The Lumina design system provides a shared language, supports collab…" at bounding box center [442, 171] width 453 height 757
click at [411, 480] on p "Include – Accessibility Annotations" at bounding box center [450, 478] width 438 height 14
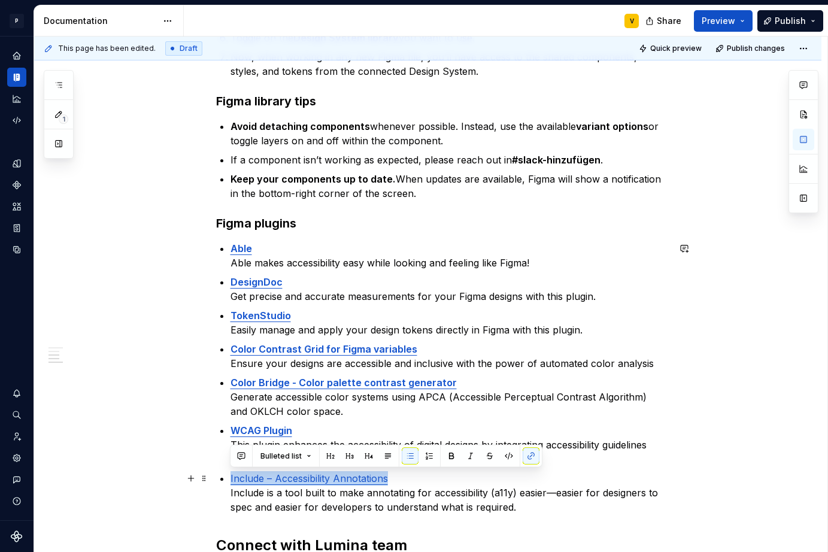
drag, startPoint x: 400, startPoint y: 480, endPoint x: 228, endPoint y: 471, distance: 172.1
click at [228, 471] on div "Get set up The Lumina design system provides a shared language, supports collab…" at bounding box center [442, 186] width 453 height 786
click at [452, 454] on button "button" at bounding box center [451, 456] width 17 height 17
click at [537, 492] on p "Include – Accessibility Annotations Include is a tool built to make annotating …" at bounding box center [450, 492] width 438 height 43
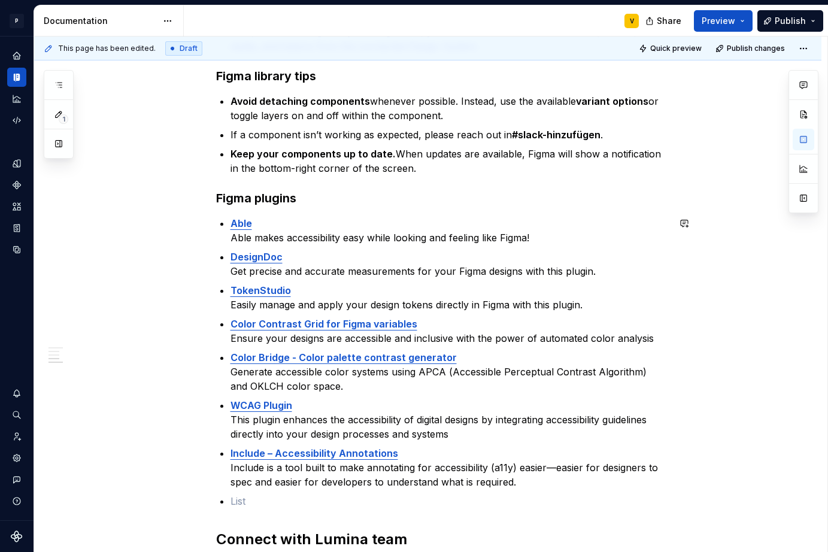
scroll to position [532, 0]
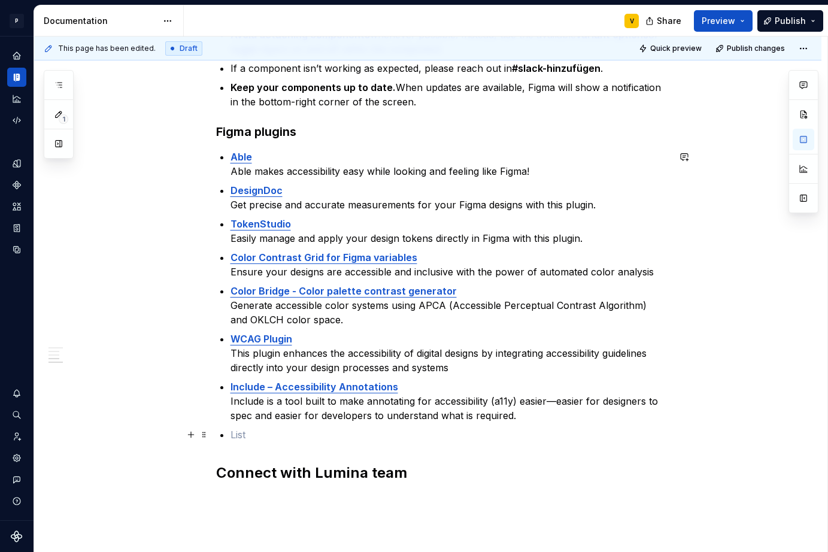
click at [229, 438] on div "Get set up The Lumina design system provides a shared language, supports collab…" at bounding box center [442, 104] width 453 height 805
click at [252, 433] on p at bounding box center [450, 435] width 438 height 14
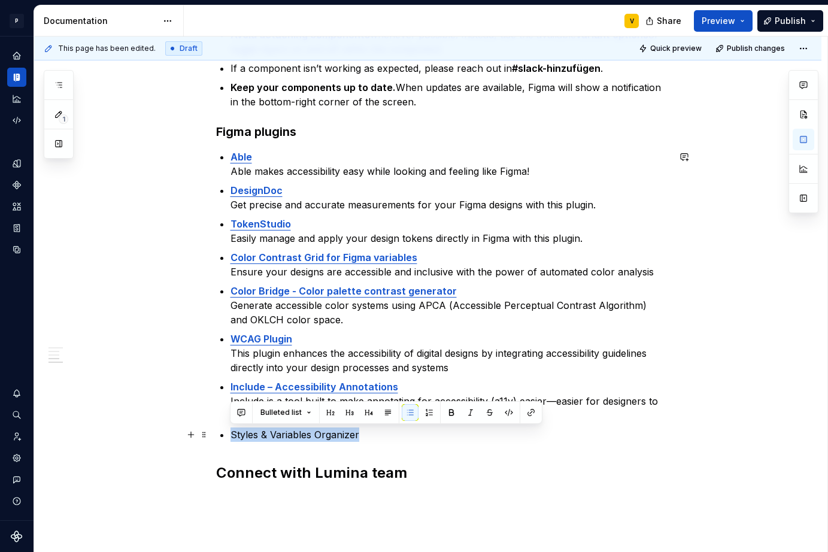
drag, startPoint x: 361, startPoint y: 437, endPoint x: 224, endPoint y: 438, distance: 137.2
click at [231, 438] on li "Styles & Variables Organizer" at bounding box center [450, 435] width 438 height 14
click at [448, 409] on button "button" at bounding box center [451, 412] width 17 height 17
click at [528, 411] on button "button" at bounding box center [531, 412] width 17 height 17
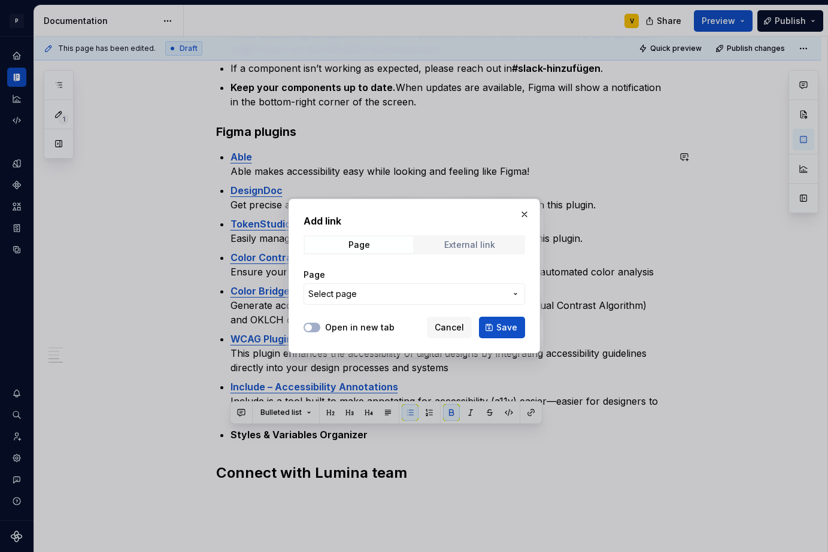
click at [473, 241] on div "External link" at bounding box center [469, 245] width 51 height 10
click at [314, 332] on div at bounding box center [312, 328] width 17 height 12
click at [314, 328] on button "Open in new tab" at bounding box center [312, 328] width 17 height 10
click at [353, 302] on input "URL" at bounding box center [415, 294] width 222 height 22
click at [365, 295] on input "URL" at bounding box center [415, 294] width 222 height 22
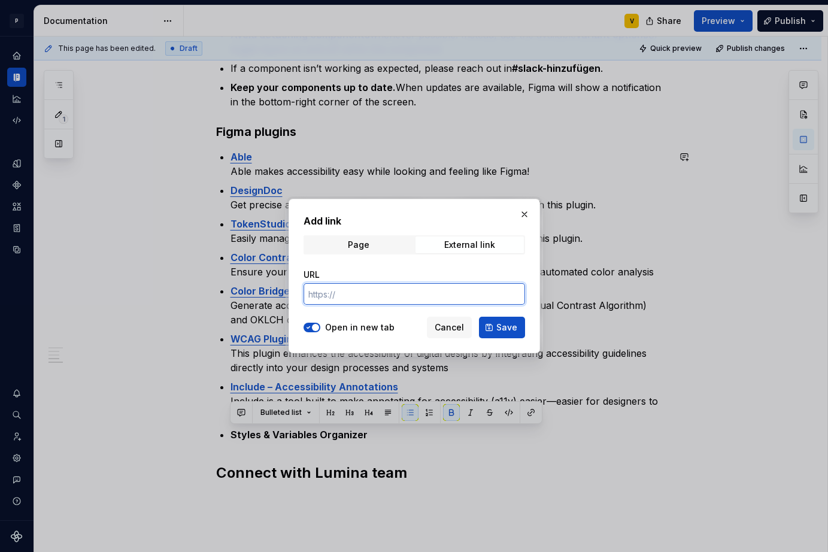
paste input "[URL][DOMAIN_NAME]"
type input "[URL][DOMAIN_NAME]"
click at [510, 327] on span "Save" at bounding box center [507, 328] width 21 height 12
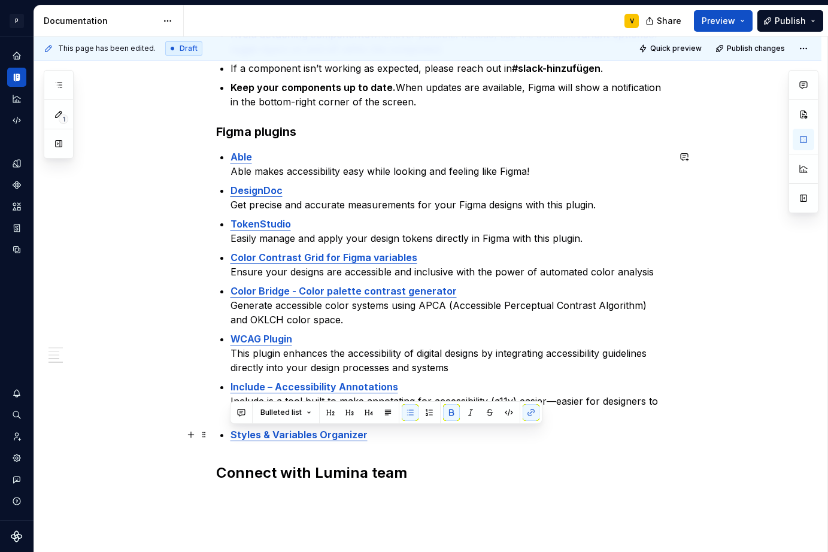
click at [320, 435] on strong "Styles & Variables Organizer" at bounding box center [299, 435] width 137 height 12
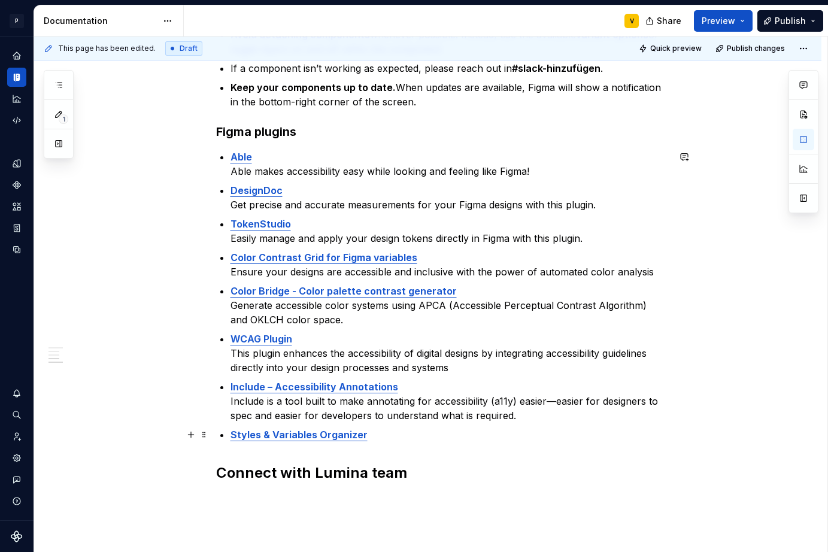
click at [373, 438] on p "Styles & Variables Organizer" at bounding box center [450, 435] width 438 height 14
click at [394, 435] on p "Styles & Variables Organizer" at bounding box center [450, 442] width 438 height 29
click at [366, 434] on p "Styles & Variables Organizer" at bounding box center [450, 457] width 438 height 58
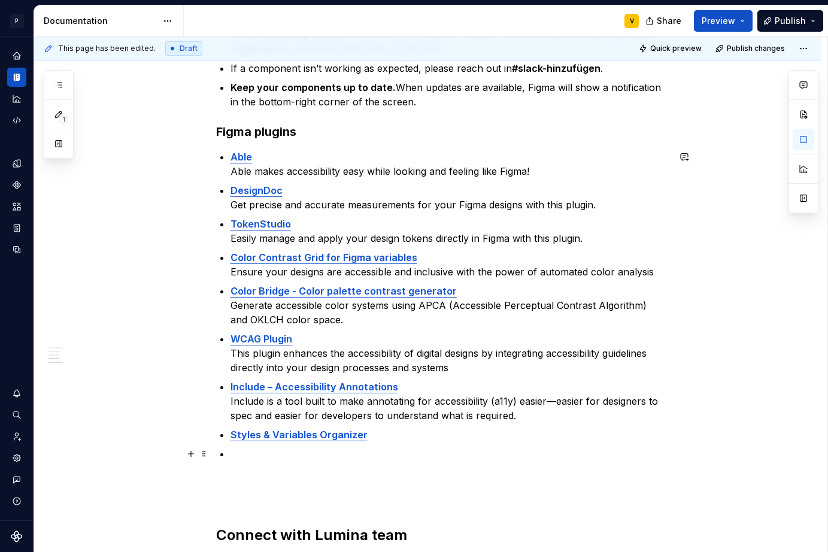
click at [238, 457] on p at bounding box center [450, 476] width 438 height 58
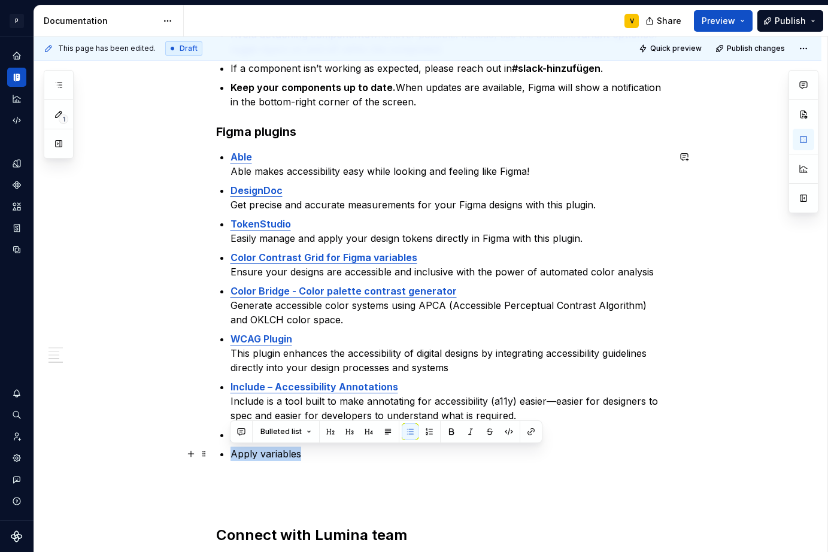
drag, startPoint x: 302, startPoint y: 458, endPoint x: 225, endPoint y: 456, distance: 77.3
click at [231, 456] on li "Apply variables" at bounding box center [450, 476] width 438 height 58
click at [447, 432] on button "button" at bounding box center [451, 431] width 17 height 17
click at [520, 432] on div "Bulleted list" at bounding box center [386, 431] width 307 height 17
click at [526, 432] on button "button" at bounding box center [531, 431] width 17 height 17
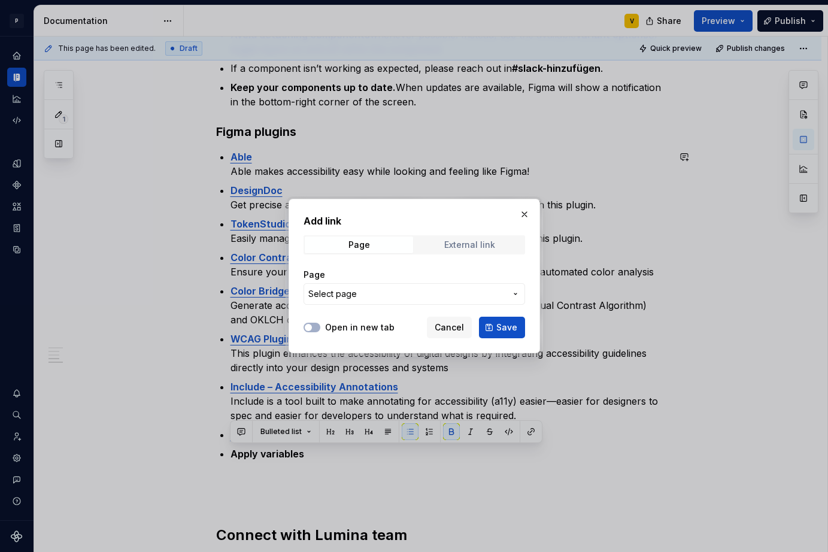
click at [458, 242] on div "External link" at bounding box center [469, 245] width 51 height 10
click at [322, 328] on div "Open in new tab" at bounding box center [349, 328] width 91 height 12
click at [311, 326] on icon "button" at bounding box center [309, 327] width 10 height 7
click at [346, 299] on input "URL" at bounding box center [415, 294] width 222 height 22
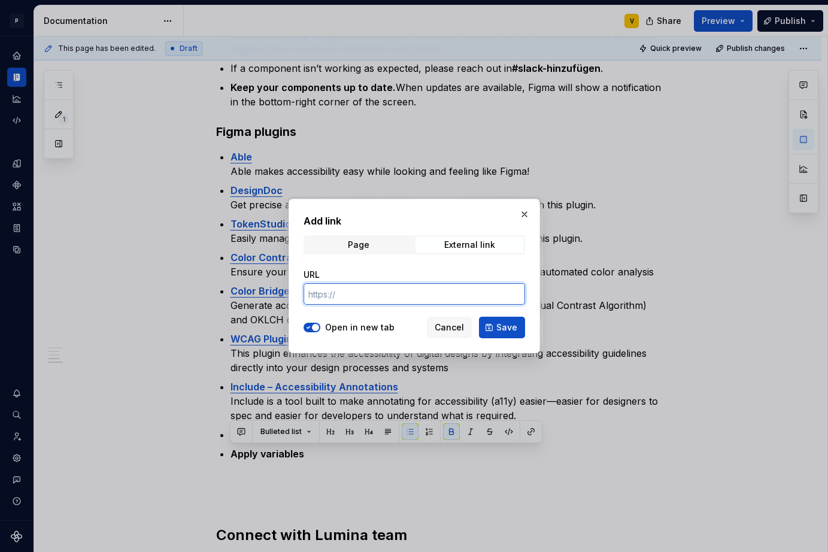
type textarea "*"
click at [338, 294] on input "URL" at bounding box center [415, 294] width 222 height 22
paste input "[URL][DOMAIN_NAME]"
type input "[URL][DOMAIN_NAME]"
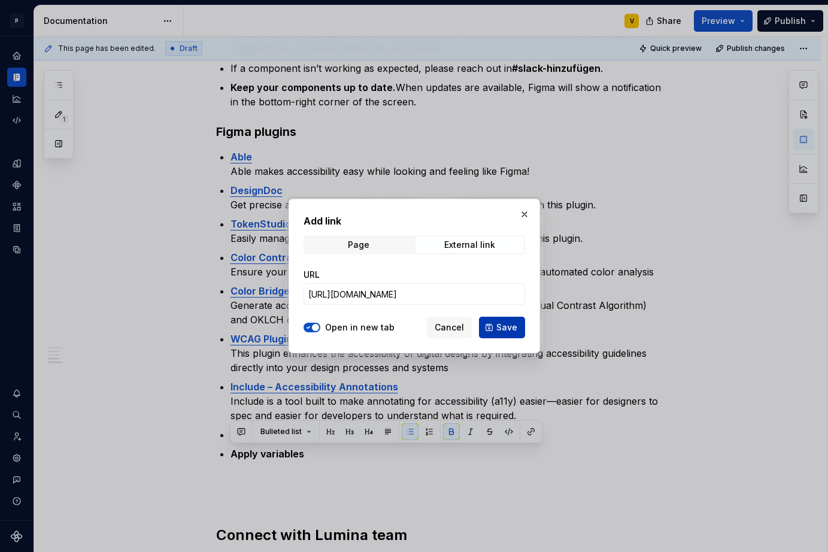
click at [498, 332] on span "Save" at bounding box center [507, 328] width 21 height 12
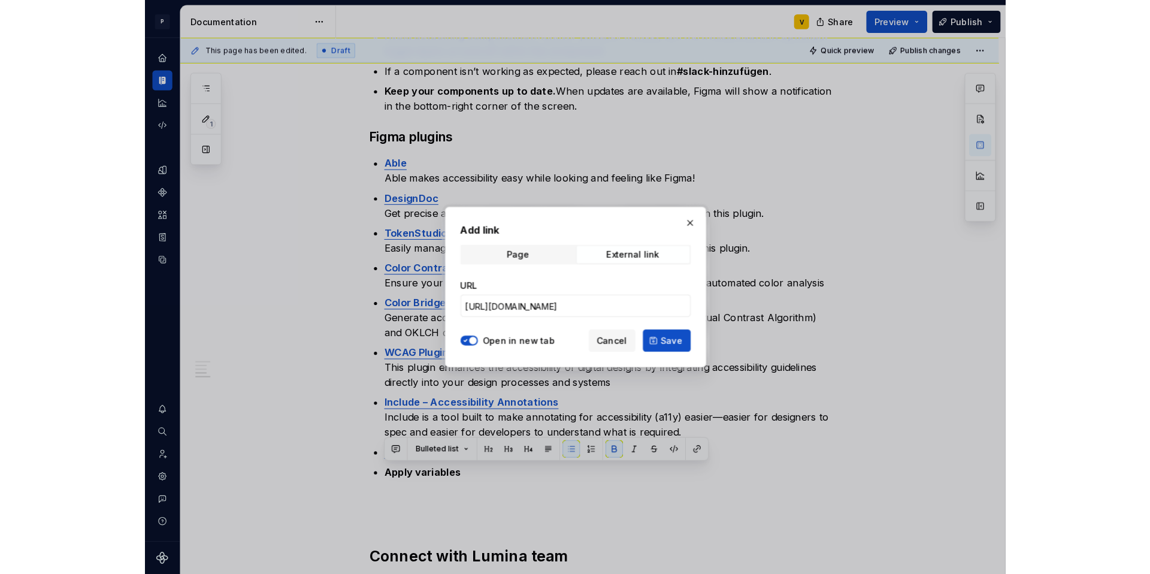
scroll to position [0, 0]
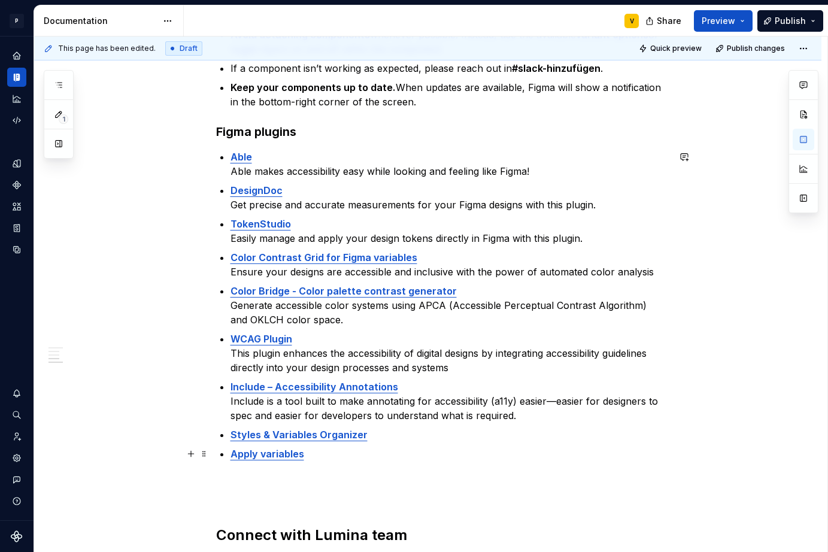
click at [310, 464] on p "Apply variables" at bounding box center [450, 476] width 438 height 58
click at [312, 456] on p "Apply variables" at bounding box center [450, 476] width 438 height 58
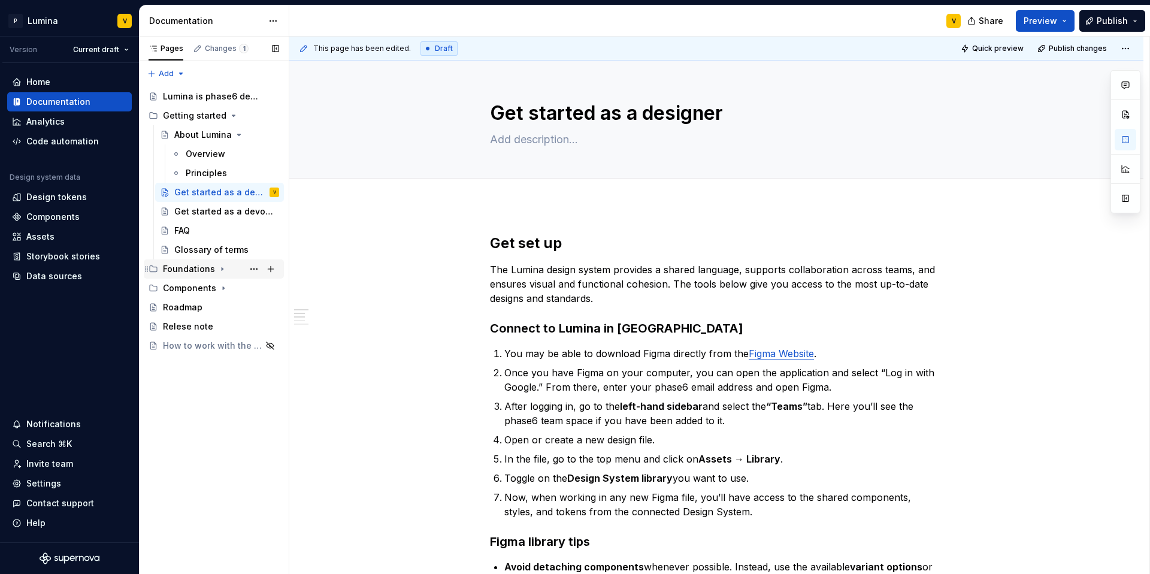
click at [174, 269] on div "Foundations" at bounding box center [189, 269] width 52 height 12
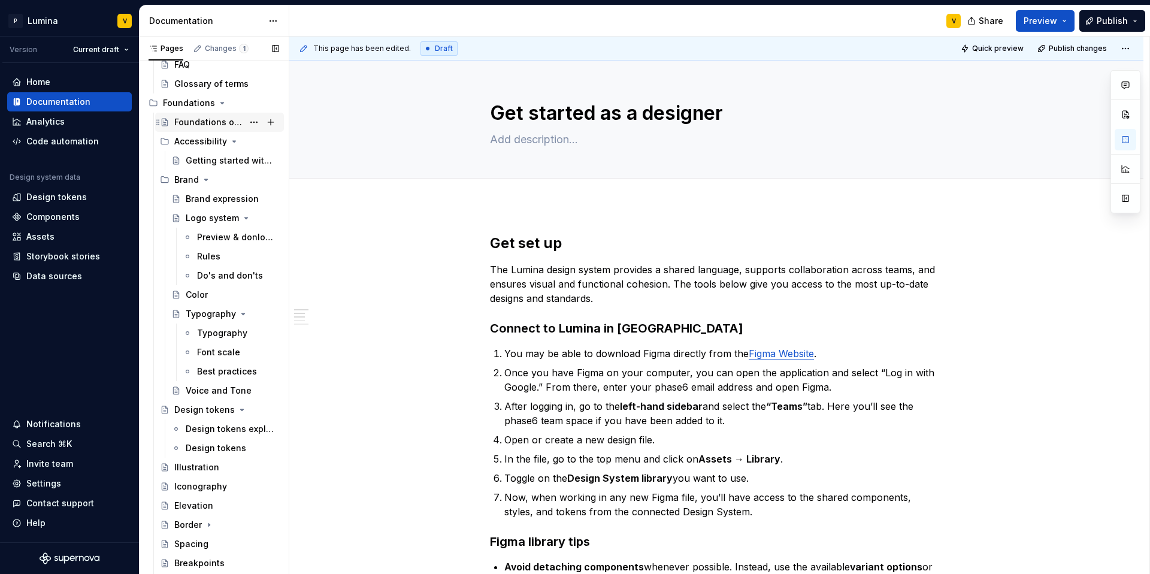
scroll to position [258, 0]
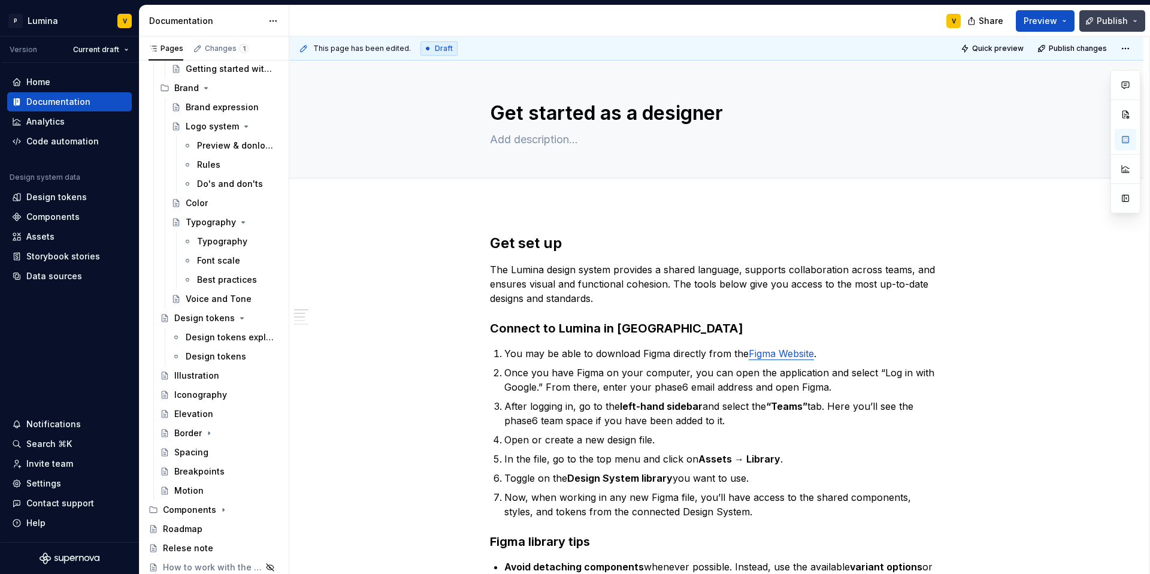
click at [903, 20] on span "Publish" at bounding box center [1112, 21] width 31 height 12
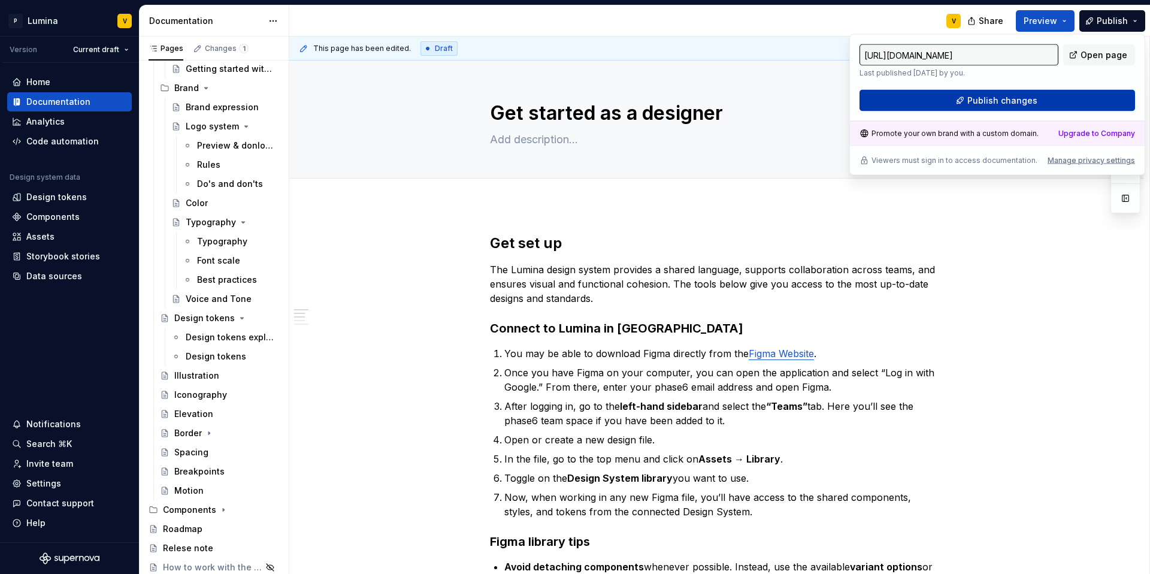
click at [903, 92] on button "Publish changes" at bounding box center [998, 101] width 276 height 22
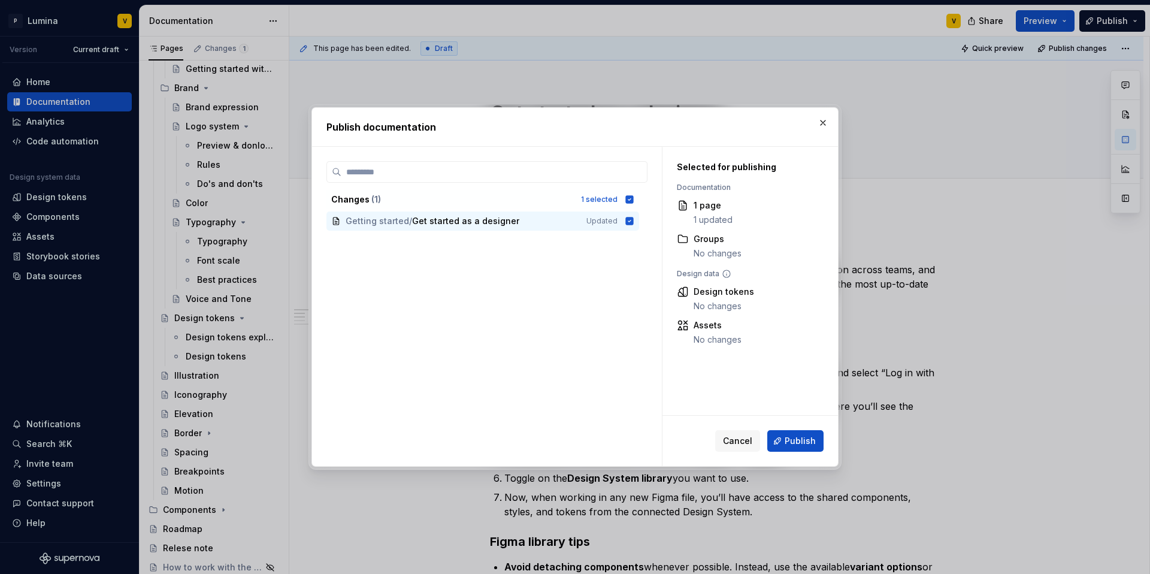
click at [797, 438] on span "Publish" at bounding box center [800, 441] width 31 height 12
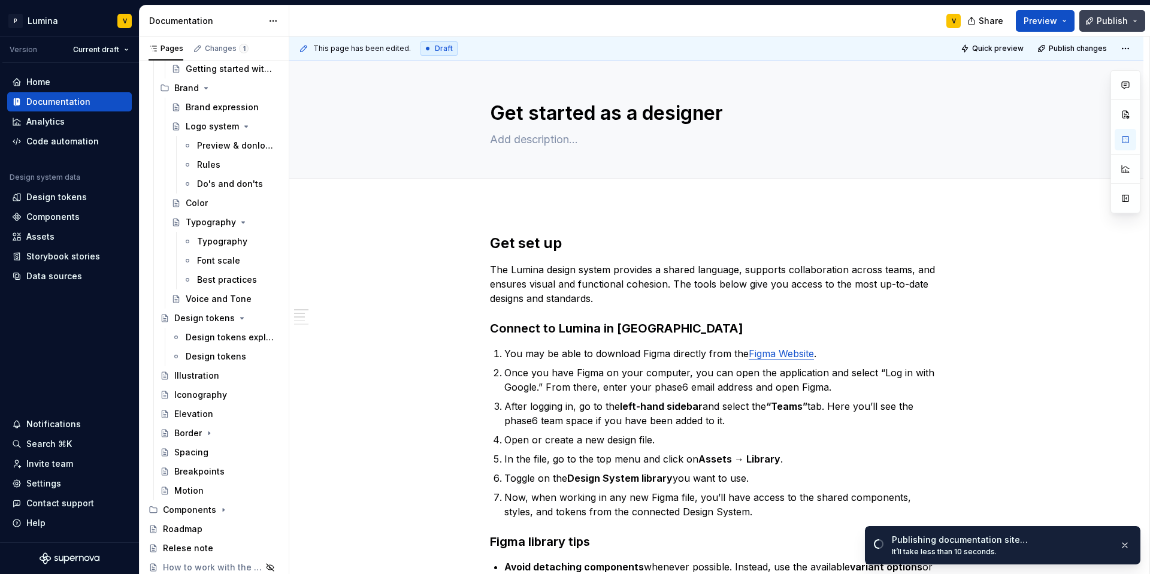
click at [903, 22] on span "Publish" at bounding box center [1112, 21] width 31 height 12
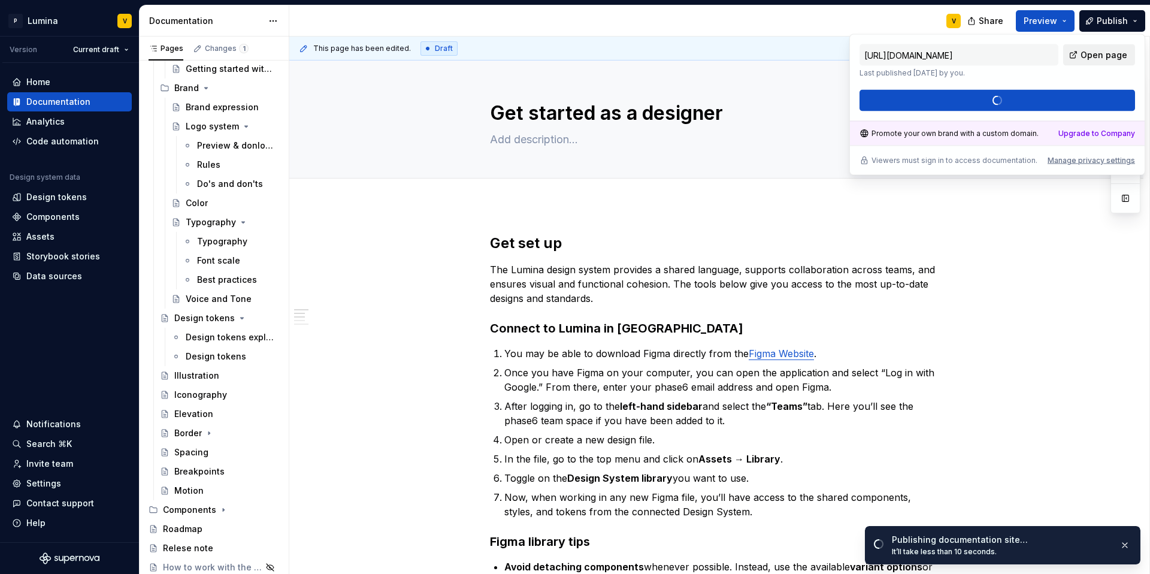
click at [903, 56] on span "Open page" at bounding box center [1104, 55] width 47 height 12
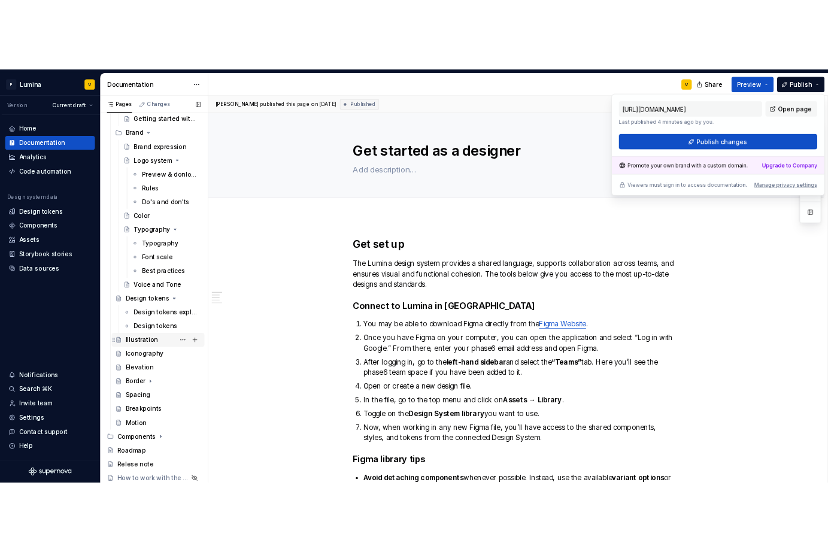
scroll to position [58, 0]
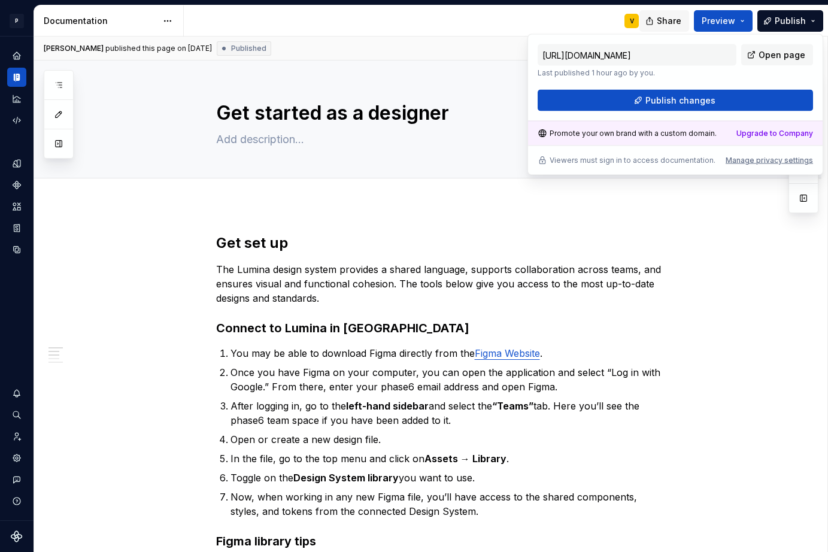
type textarea "*"
